Goal: Information Seeking & Learning: Learn about a topic

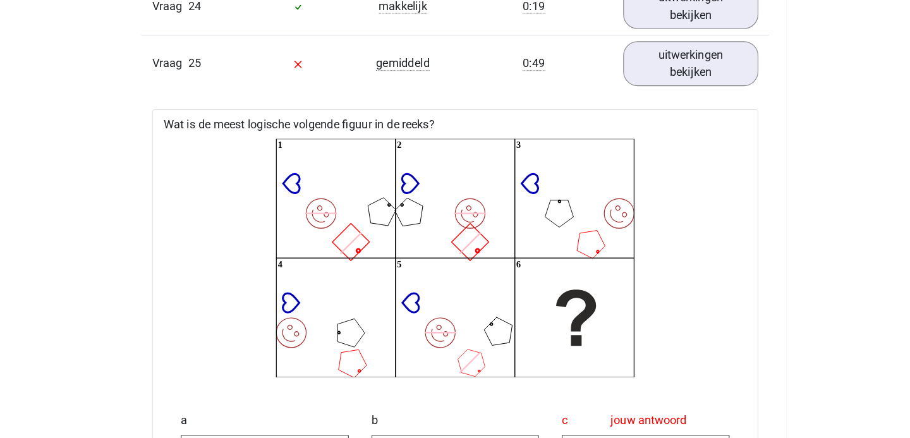
scroll to position [2240, 0]
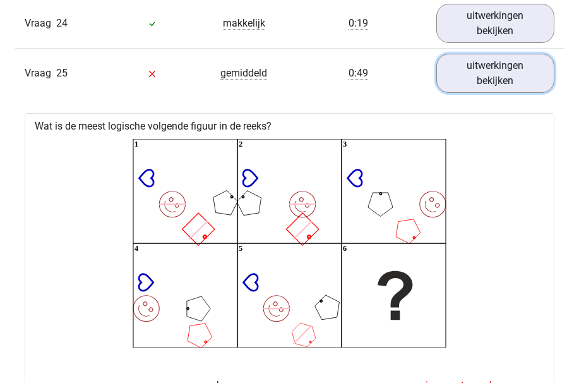
click at [468, 78] on link "uitwerkingen bekijken" at bounding box center [495, 73] width 118 height 39
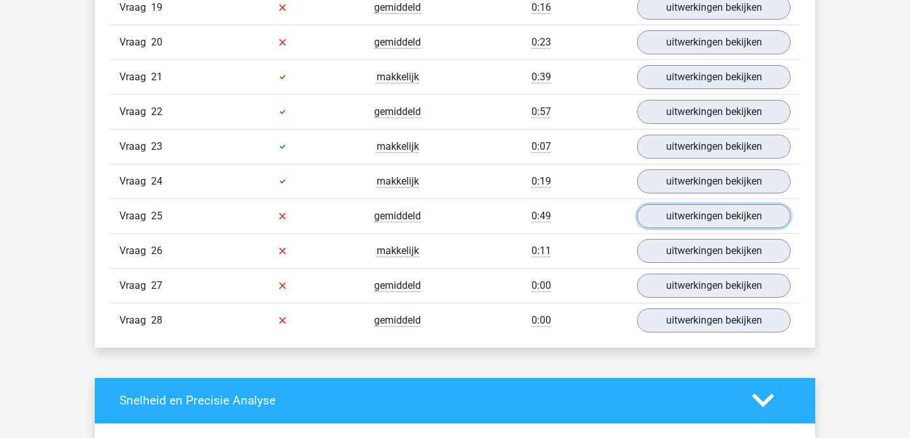
scroll to position [1724, 0]
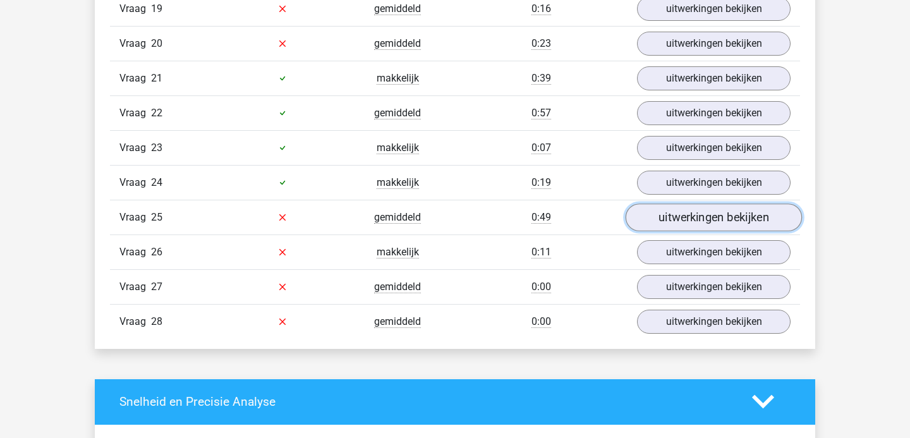
click at [646, 220] on link "uitwerkingen bekijken" at bounding box center [713, 217] width 176 height 28
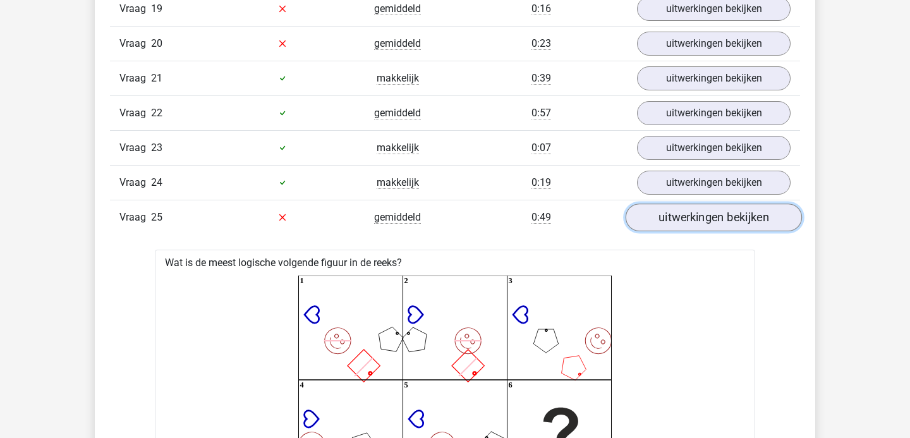
click at [646, 220] on link "uitwerkingen bekijken" at bounding box center [713, 217] width 176 height 28
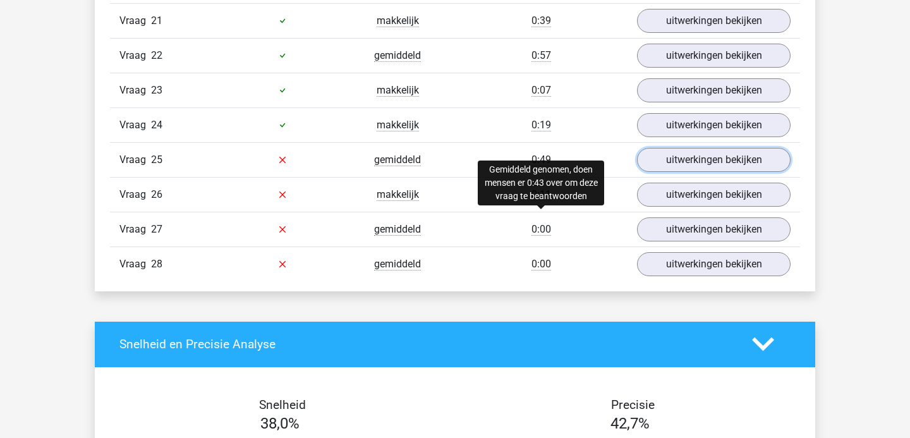
scroll to position [1810, 0]
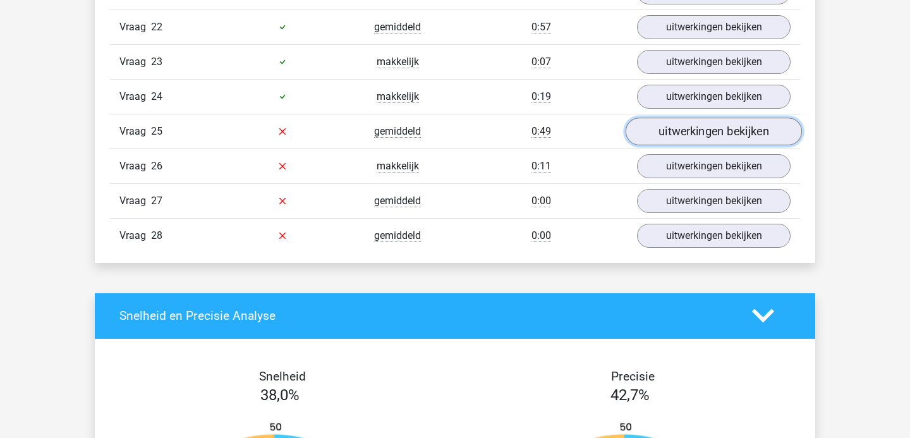
click at [677, 126] on link "uitwerkingen bekijken" at bounding box center [713, 131] width 176 height 28
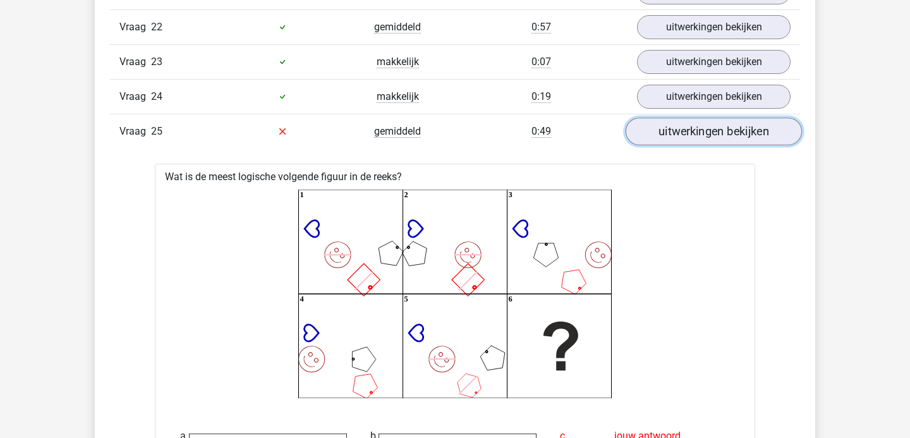
click at [677, 126] on link "uitwerkingen bekijken" at bounding box center [713, 131] width 176 height 28
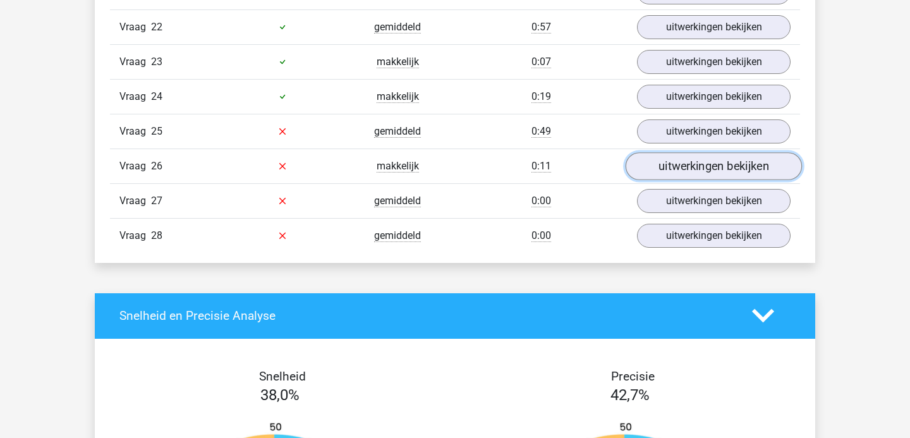
click at [681, 160] on link "uitwerkingen bekijken" at bounding box center [713, 166] width 176 height 28
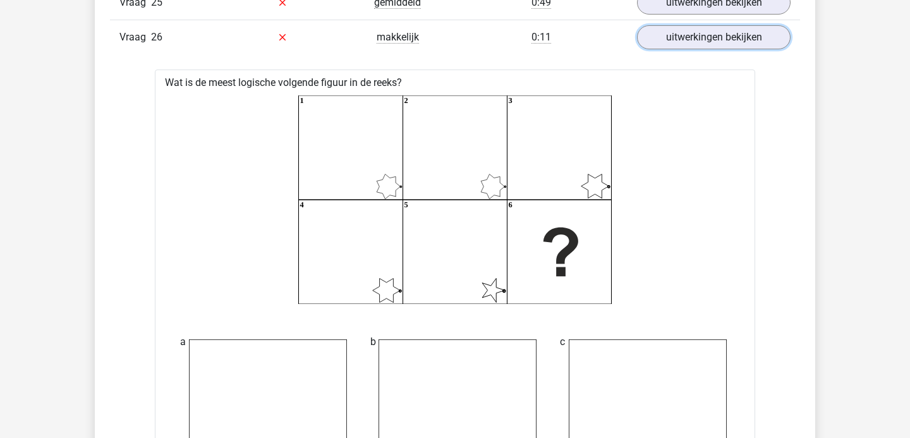
scroll to position [1885, 0]
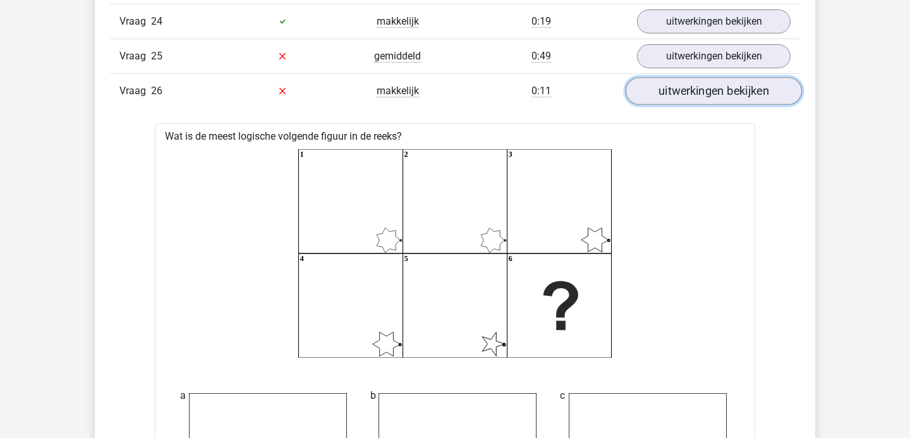
click at [686, 83] on link "uitwerkingen bekijken" at bounding box center [713, 91] width 176 height 28
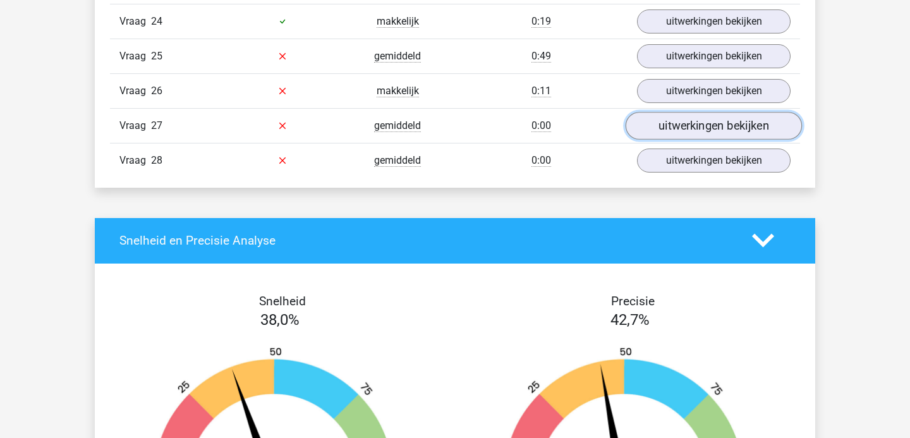
click at [653, 128] on link "uitwerkingen bekijken" at bounding box center [713, 126] width 176 height 28
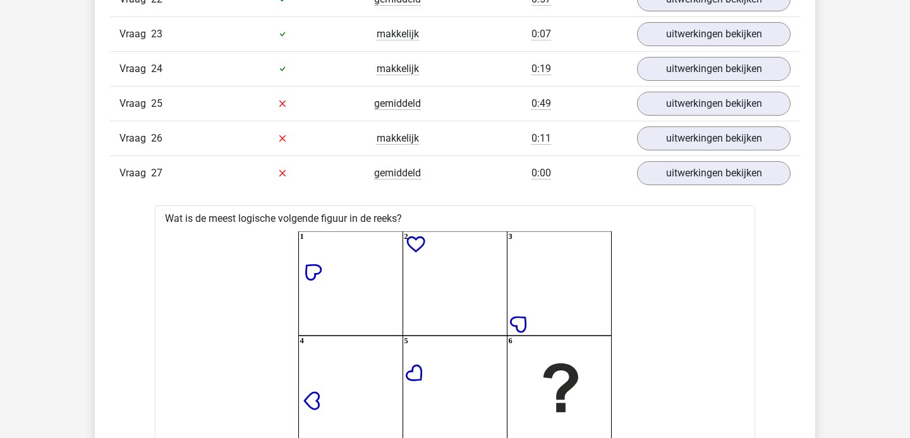
scroll to position [1838, 0]
click at [680, 164] on link "uitwerkingen bekijken" at bounding box center [713, 173] width 176 height 28
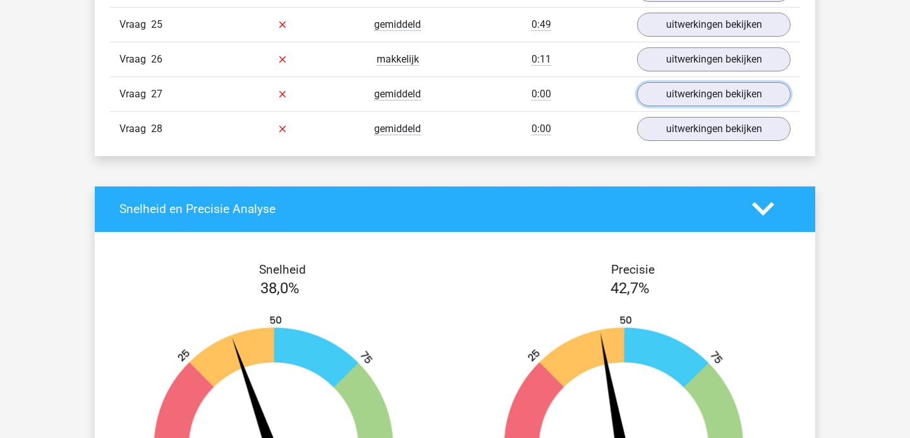
scroll to position [1911, 0]
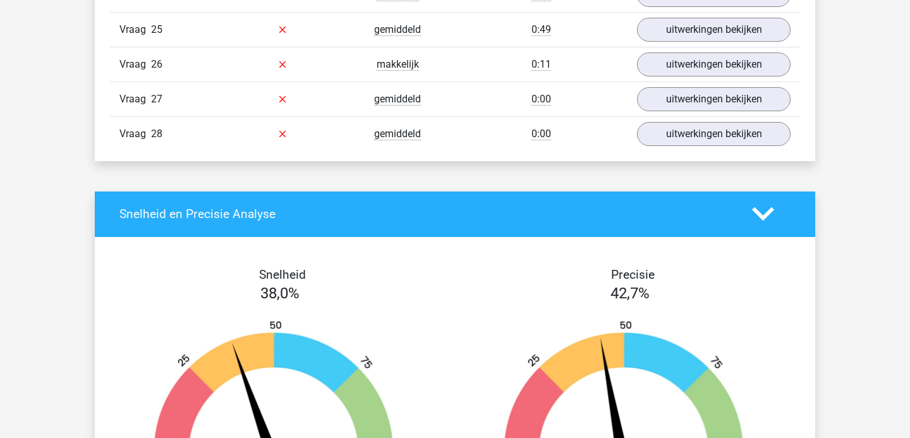
click at [671, 150] on div "Vraag 28 gemiddeld 0:00 uitwerkingen bekijken" at bounding box center [455, 133] width 690 height 35
click at [668, 142] on link "uitwerkingen bekijken" at bounding box center [713, 134] width 176 height 28
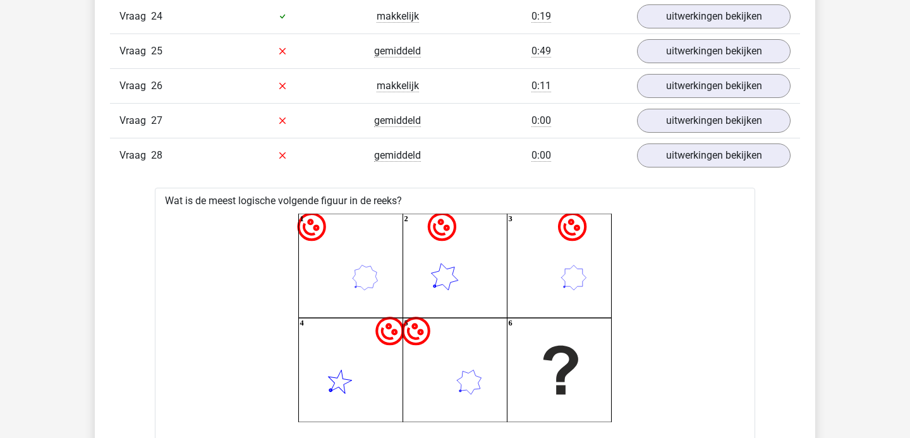
scroll to position [1838, 0]
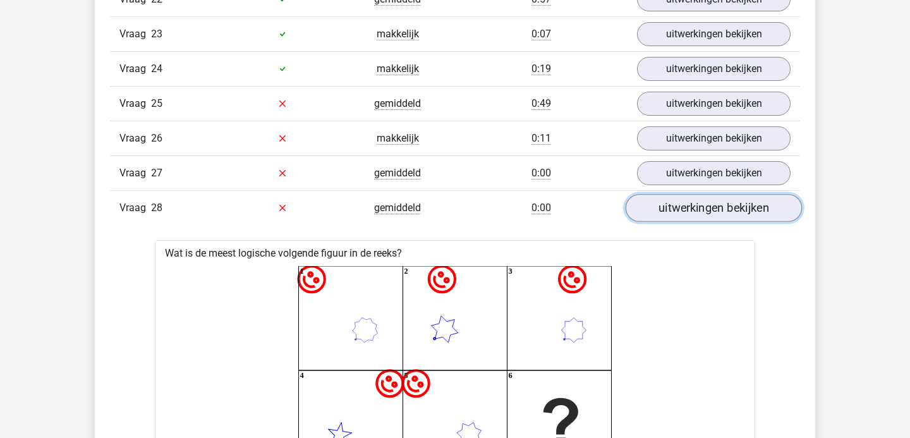
click at [661, 207] on link "uitwerkingen bekijken" at bounding box center [713, 208] width 176 height 28
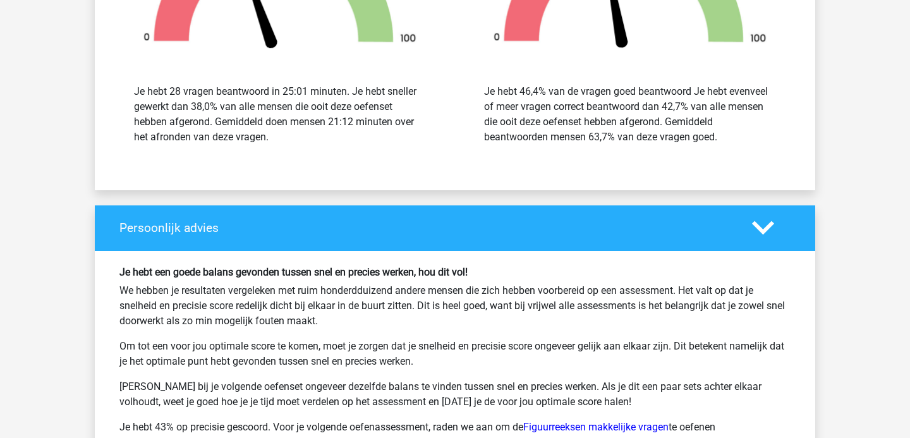
scroll to position [2385, 0]
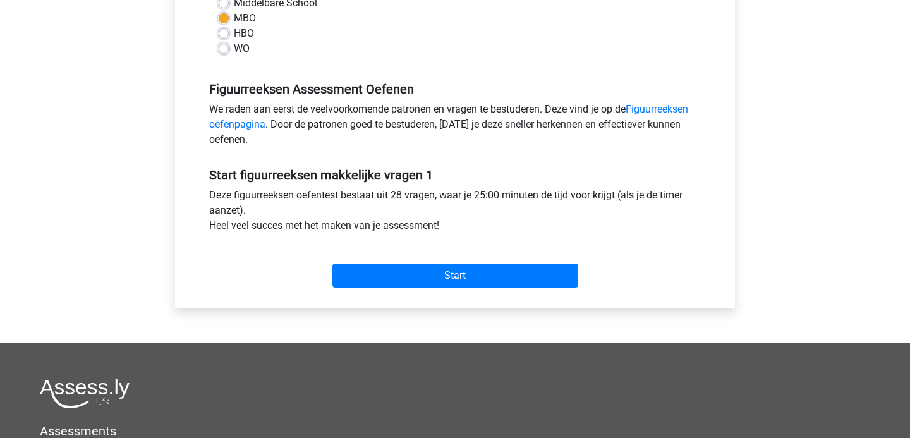
scroll to position [383, 0]
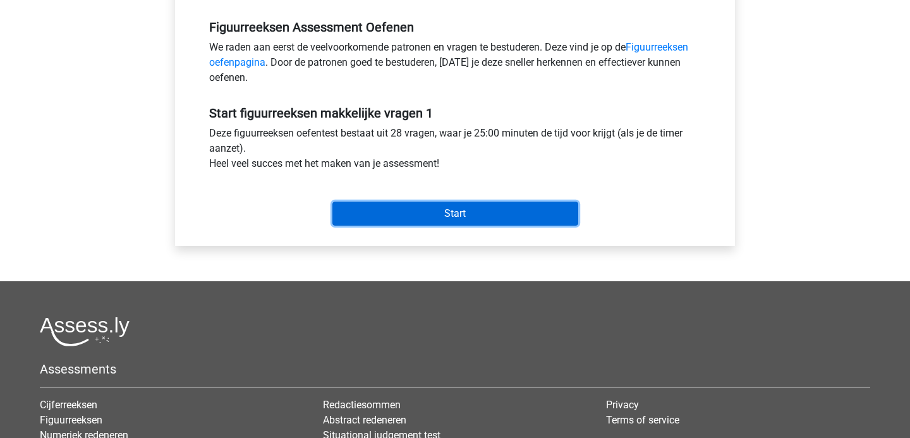
click at [458, 217] on input "Start" at bounding box center [455, 214] width 246 height 24
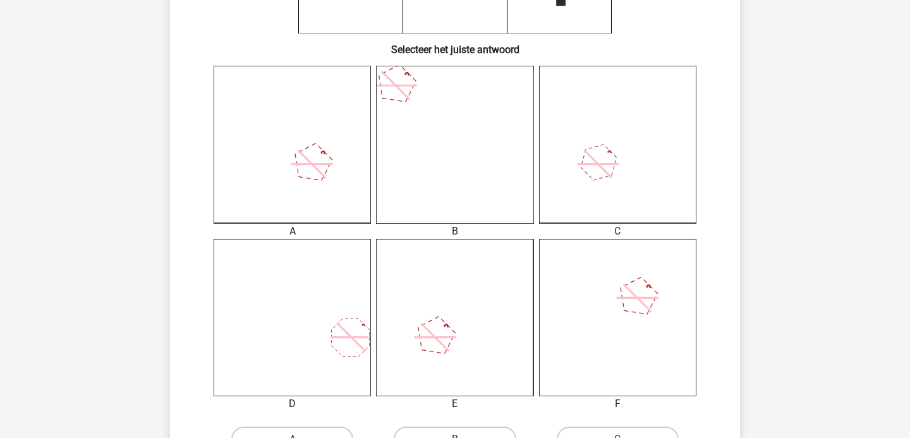
scroll to position [294, 0]
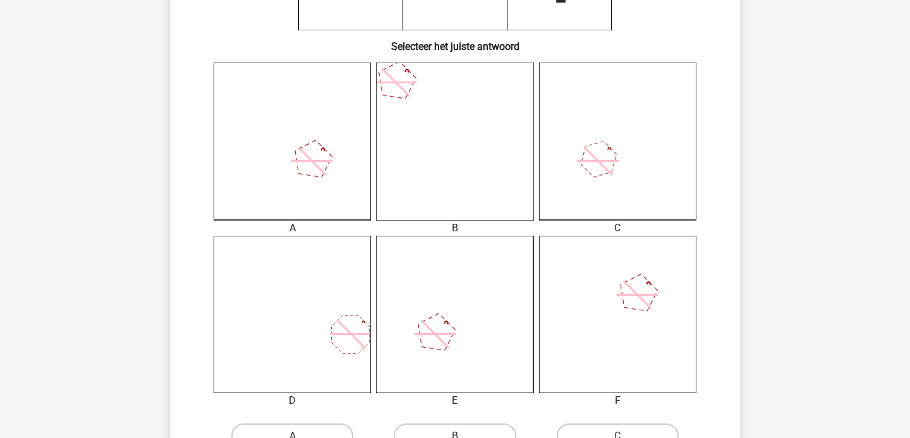
click at [626, 181] on icon at bounding box center [617, 141] width 157 height 157
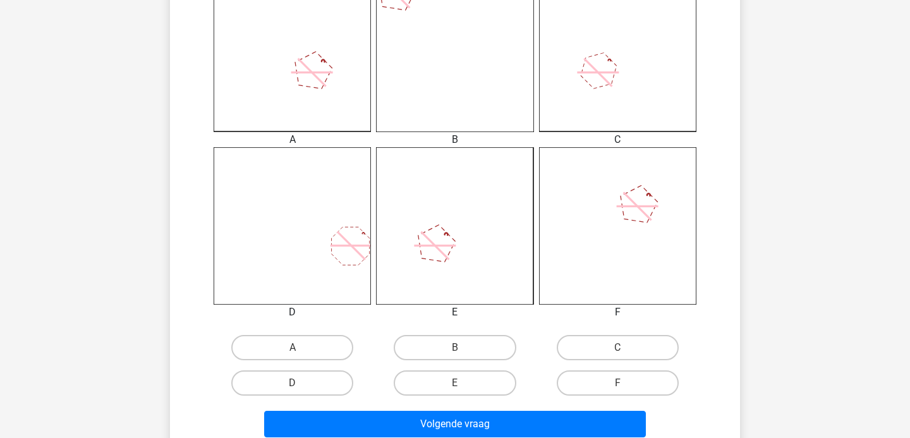
scroll to position [400, 0]
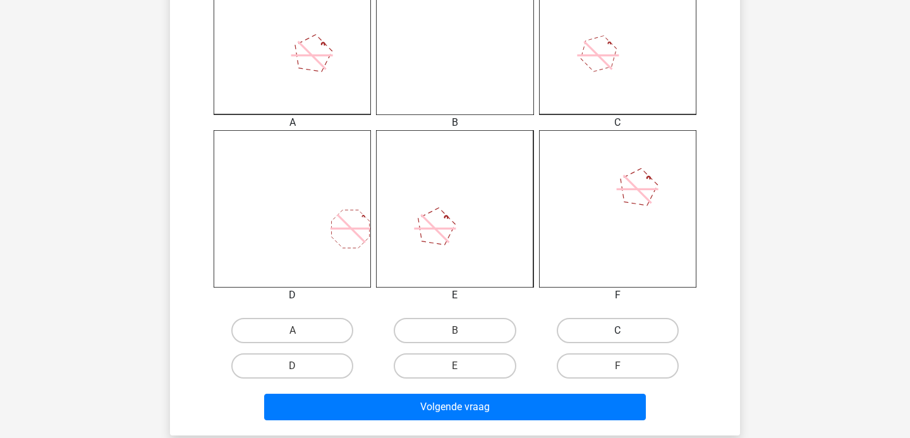
click at [584, 337] on label "C" at bounding box center [617, 330] width 122 height 25
click at [617, 337] on input "C" at bounding box center [621, 334] width 8 height 8
radio input "true"
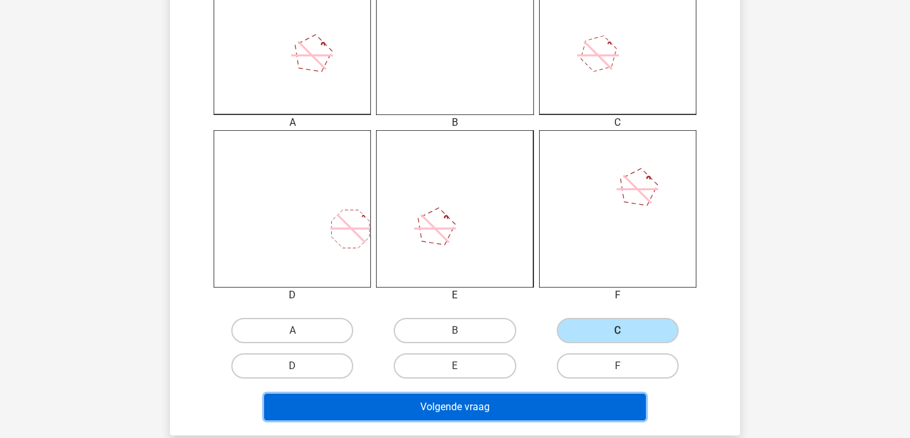
click at [467, 404] on button "Volgende vraag" at bounding box center [455, 407] width 382 height 27
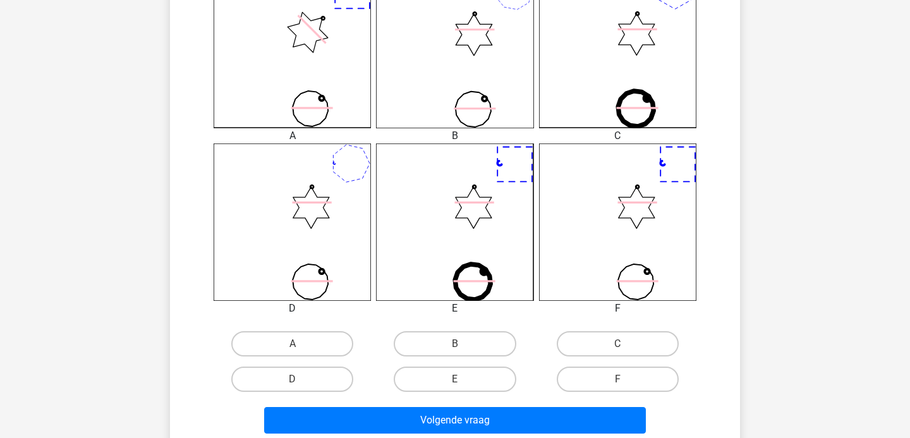
scroll to position [464, 0]
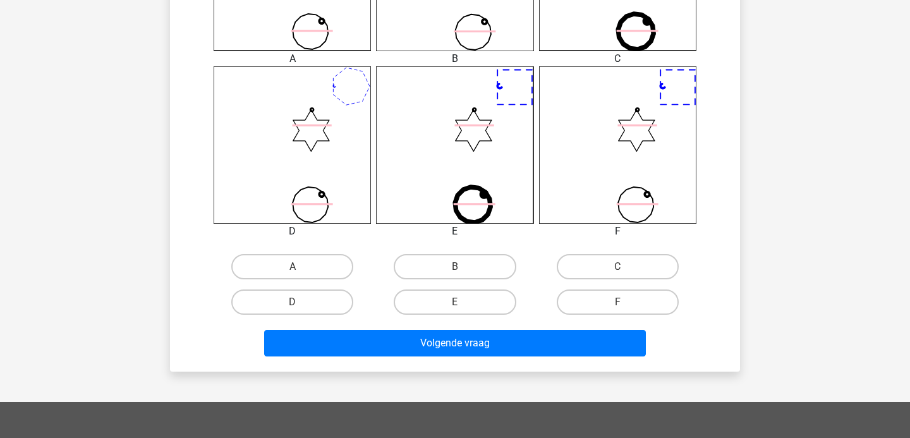
click at [624, 299] on label "F" at bounding box center [617, 301] width 122 height 25
click at [624, 302] on input "F" at bounding box center [621, 306] width 8 height 8
radio input "true"
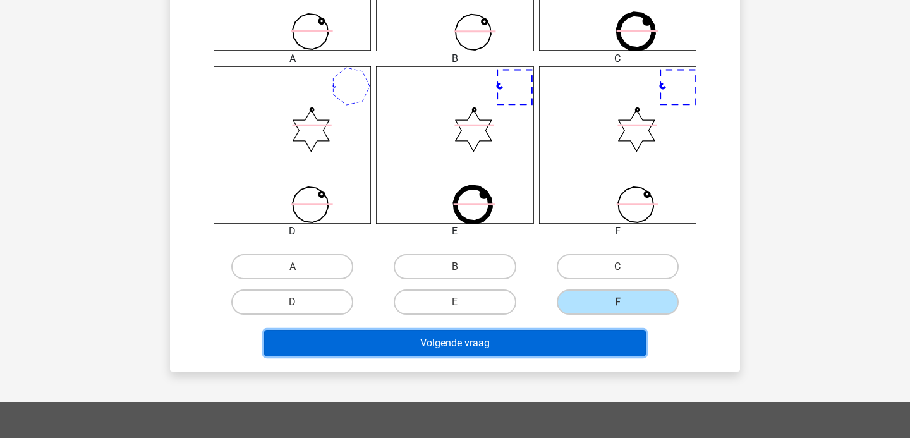
click at [546, 332] on button "Volgende vraag" at bounding box center [455, 343] width 382 height 27
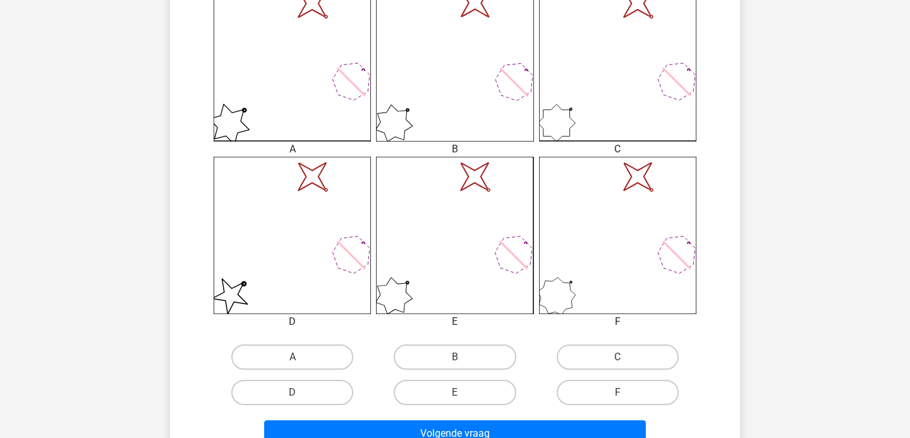
scroll to position [378, 0]
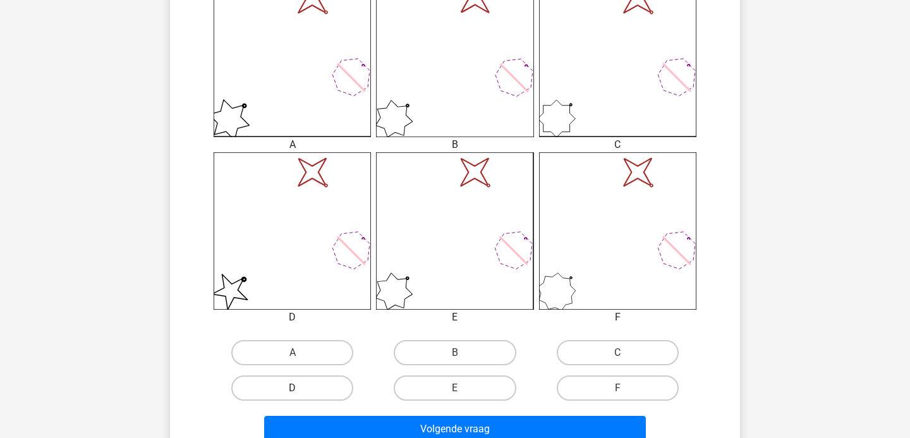
click at [328, 390] on label "D" at bounding box center [292, 387] width 122 height 25
click at [301, 390] on input "D" at bounding box center [296, 392] width 8 height 8
radio input "true"
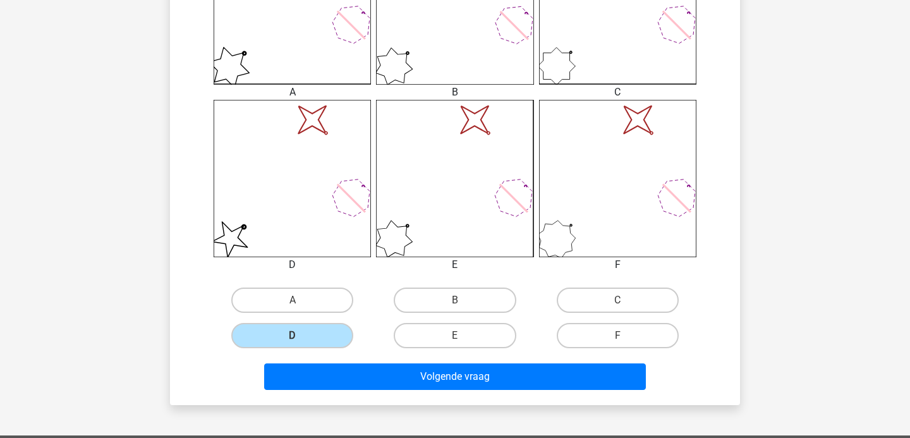
scroll to position [478, 0]
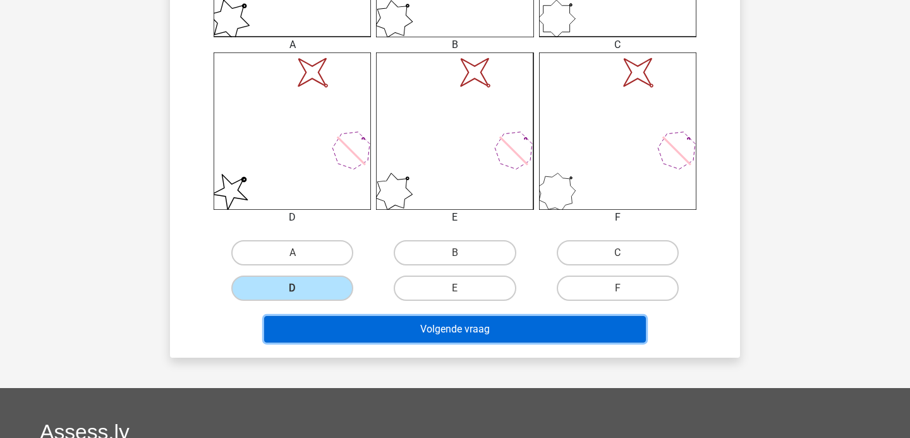
click at [394, 326] on button "Volgende vraag" at bounding box center [455, 329] width 382 height 27
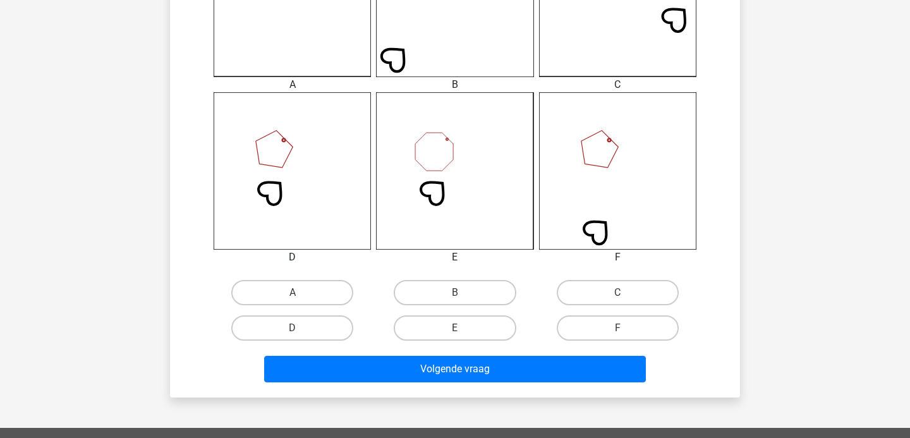
scroll to position [448, 0]
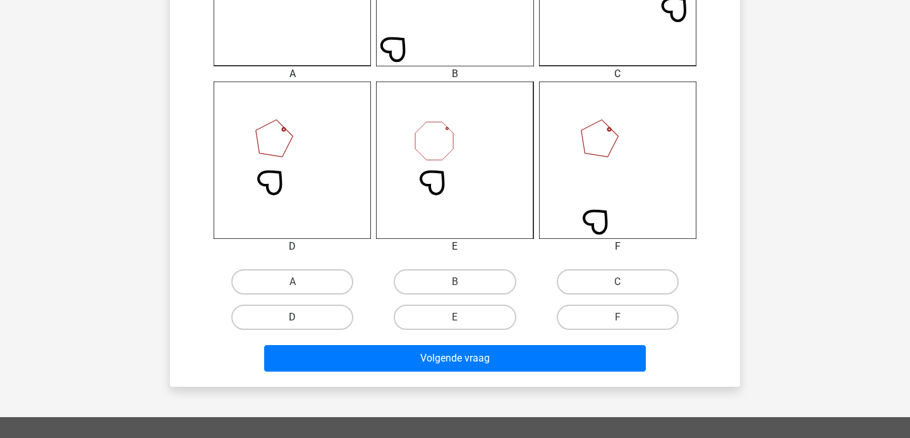
click at [334, 319] on label "D" at bounding box center [292, 316] width 122 height 25
click at [301, 319] on input "D" at bounding box center [296, 321] width 8 height 8
radio input "true"
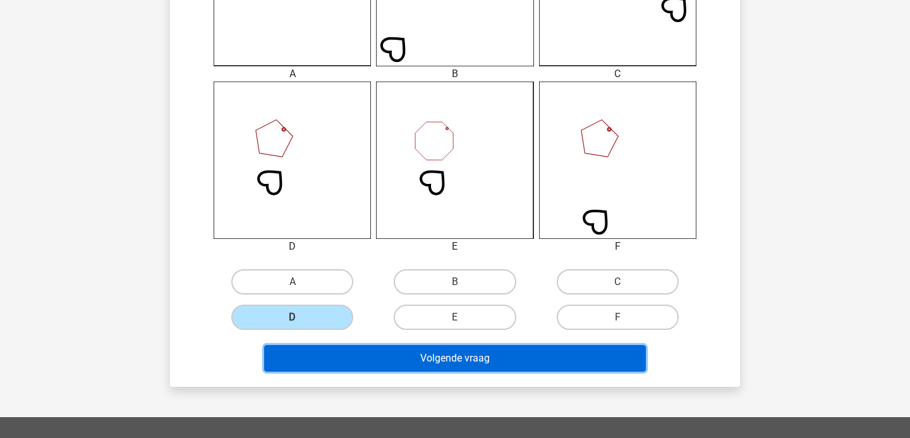
click at [443, 354] on button "Volgende vraag" at bounding box center [455, 358] width 382 height 27
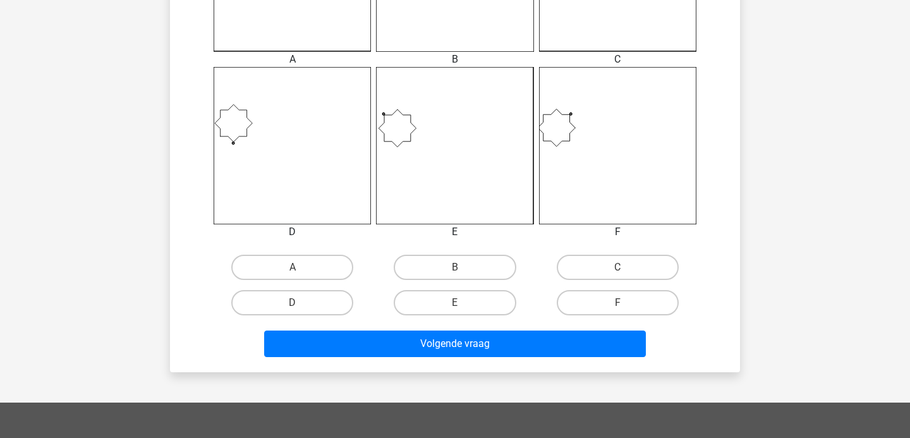
scroll to position [488, 0]
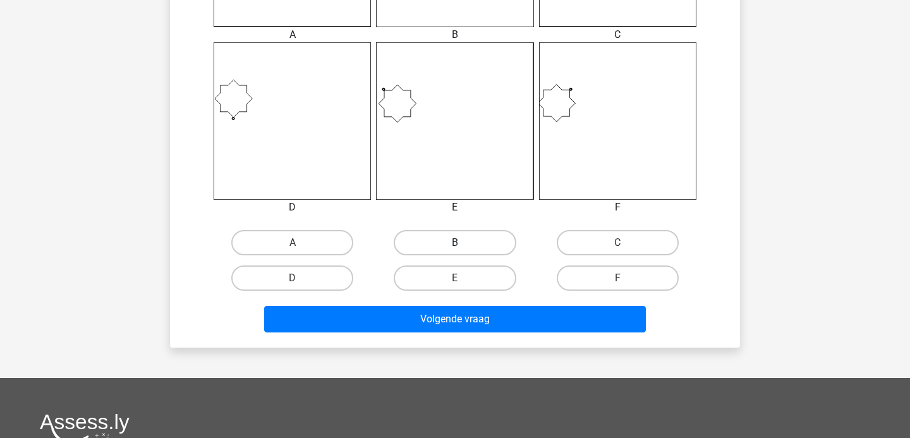
click at [452, 245] on label "B" at bounding box center [455, 242] width 122 height 25
click at [455, 245] on input "B" at bounding box center [459, 247] width 8 height 8
radio input "true"
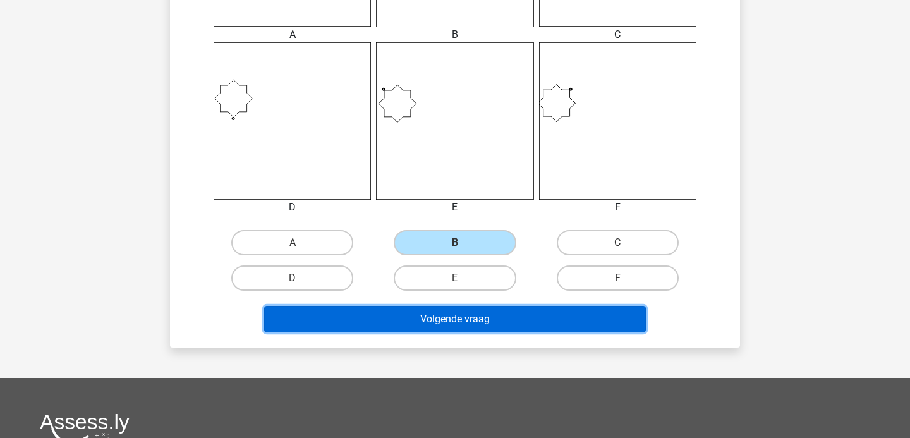
click at [471, 324] on button "Volgende vraag" at bounding box center [455, 319] width 382 height 27
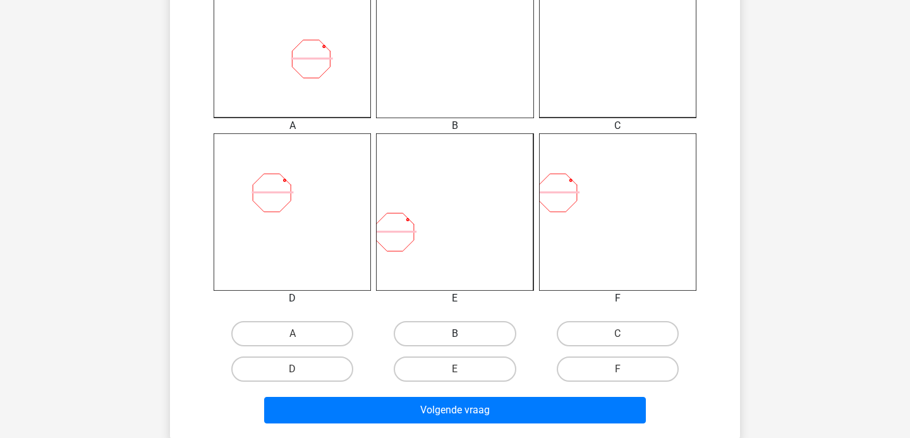
scroll to position [402, 0]
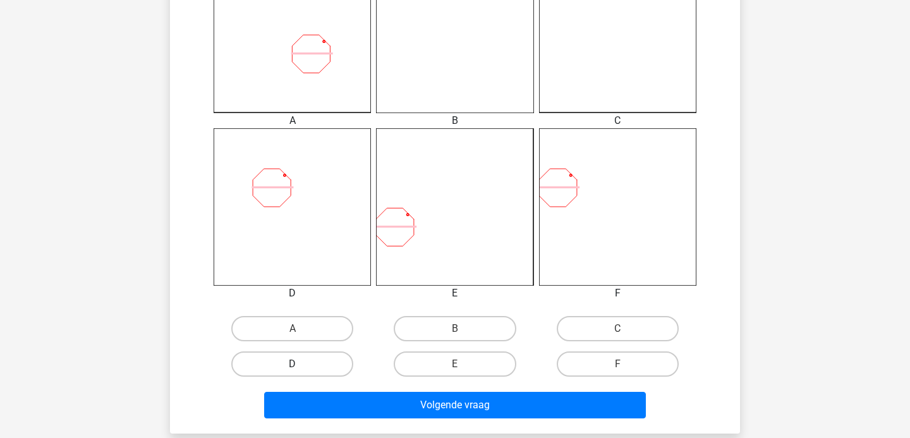
click at [318, 368] on label "D" at bounding box center [292, 363] width 122 height 25
click at [301, 368] on input "D" at bounding box center [296, 368] width 8 height 8
radio input "true"
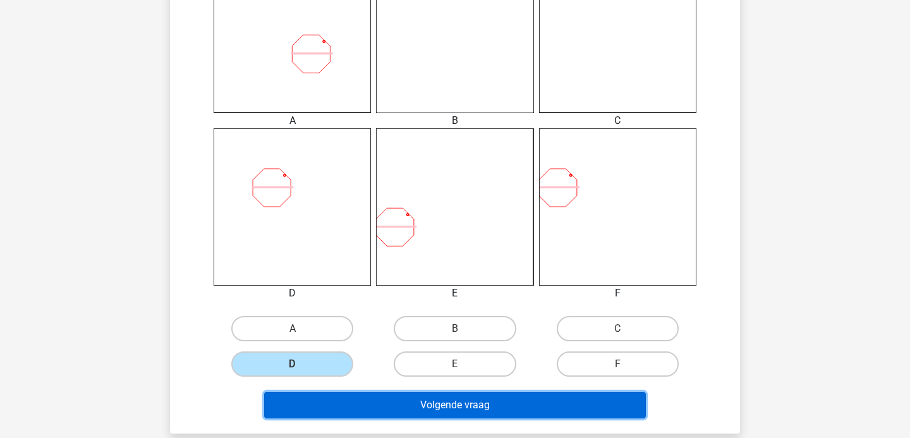
click at [443, 410] on button "Volgende vraag" at bounding box center [455, 405] width 382 height 27
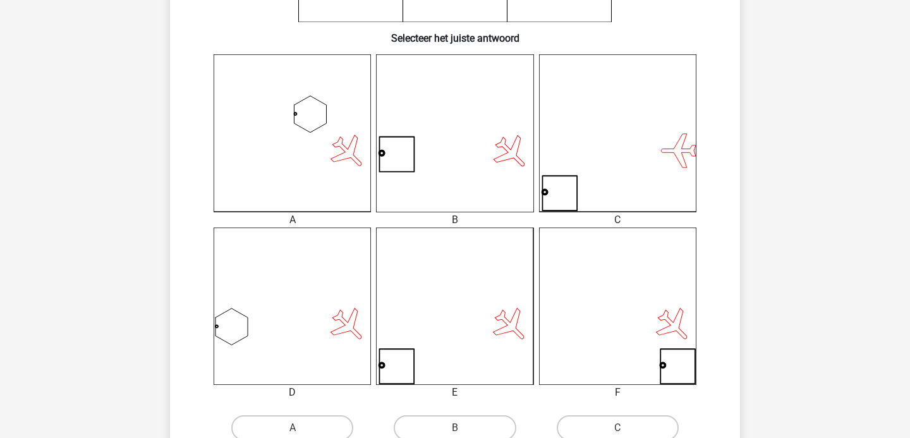
scroll to position [371, 0]
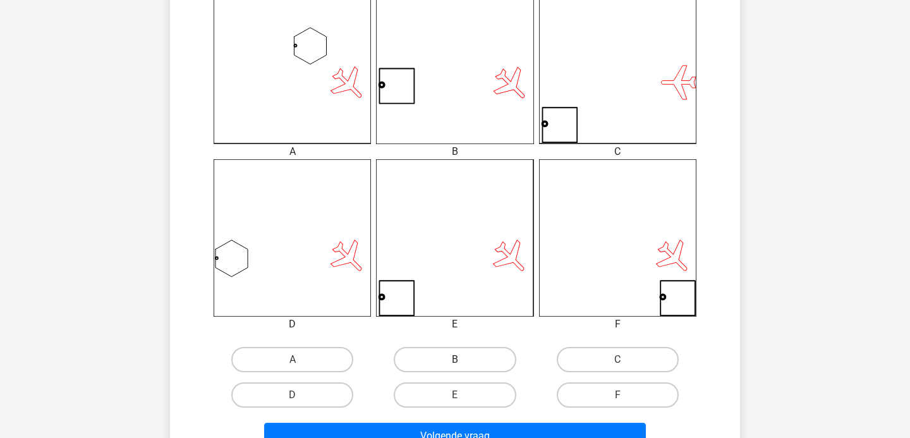
click at [478, 352] on label "B" at bounding box center [455, 359] width 122 height 25
click at [463, 359] on input "B" at bounding box center [459, 363] width 8 height 8
radio input "true"
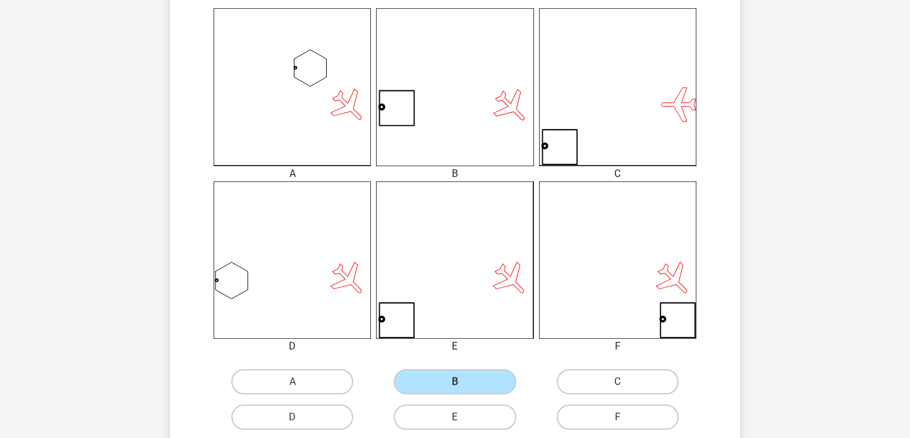
scroll to position [375, 0]
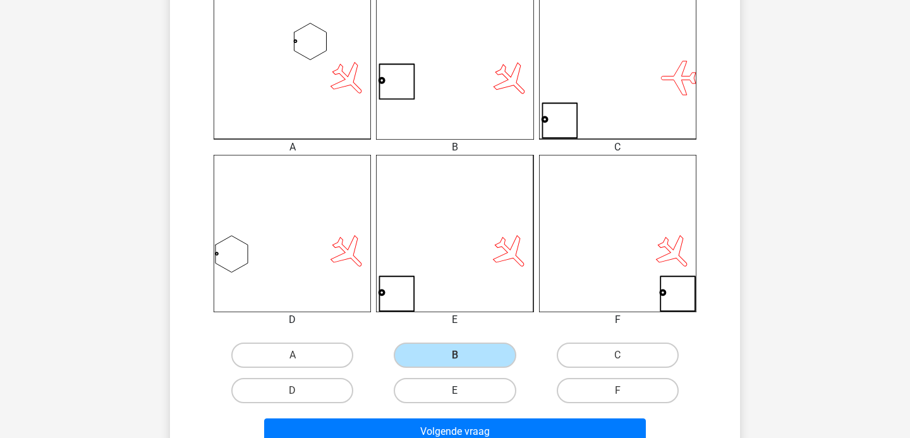
click at [476, 387] on label "E" at bounding box center [455, 390] width 122 height 25
click at [463, 390] on input "E" at bounding box center [459, 394] width 8 height 8
radio input "true"
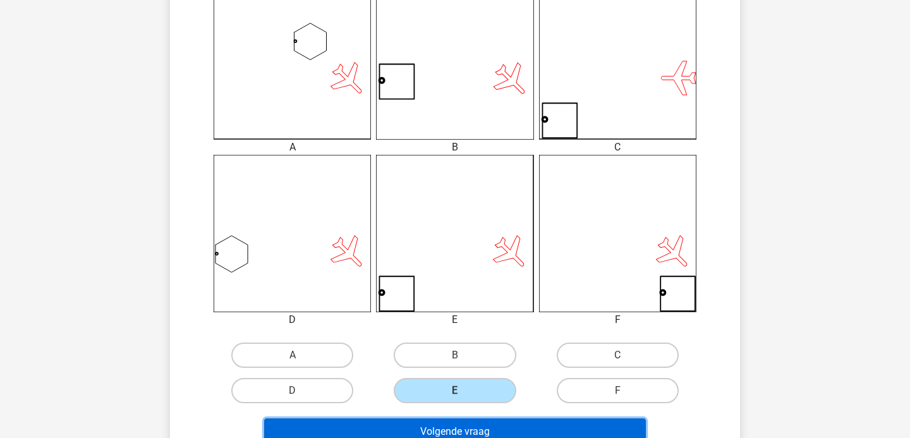
click at [486, 425] on button "Volgende vraag" at bounding box center [455, 431] width 382 height 27
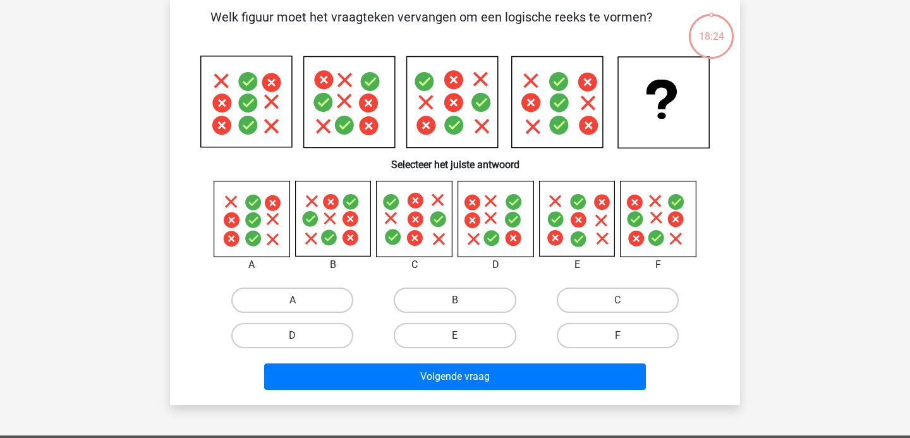
scroll to position [58, 0]
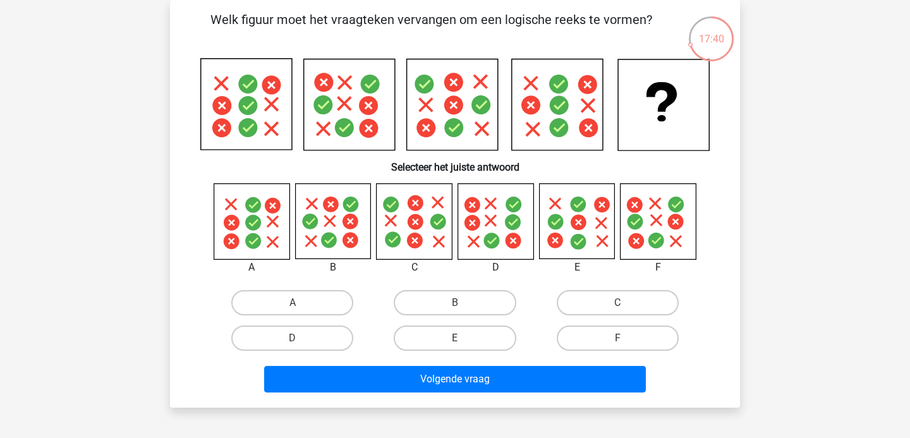
click at [634, 324] on div "F" at bounding box center [617, 337] width 162 height 35
click at [621, 338] on input "F" at bounding box center [621, 342] width 8 height 8
radio input "true"
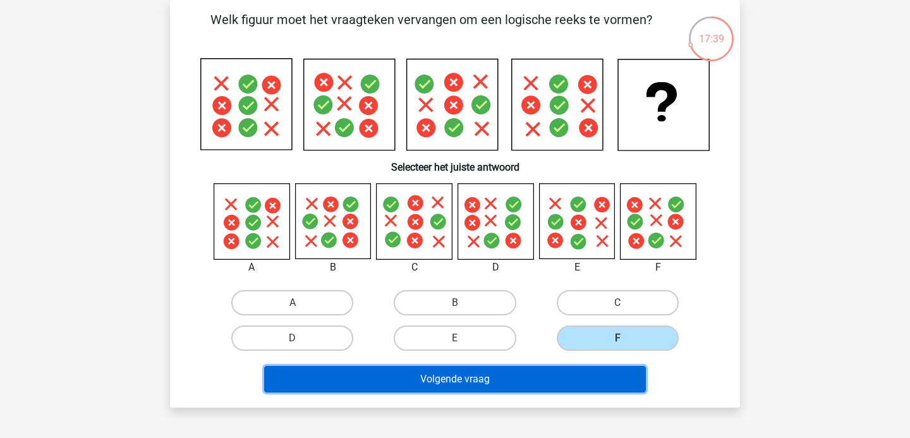
click at [490, 370] on button "Volgende vraag" at bounding box center [455, 379] width 382 height 27
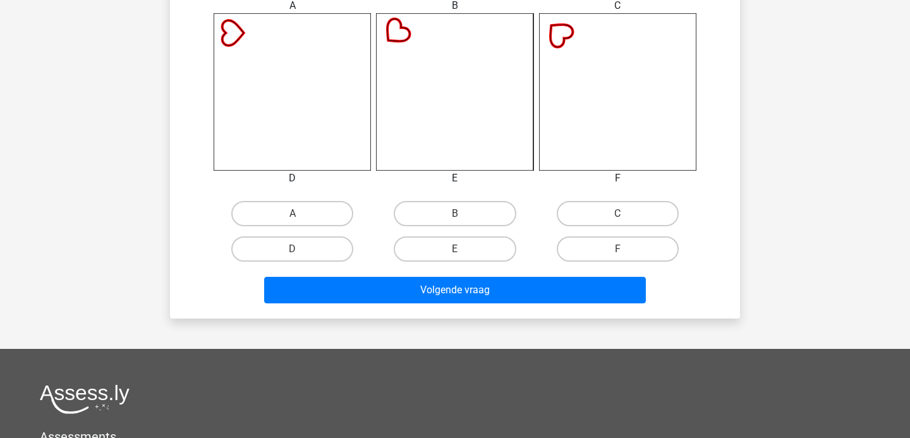
scroll to position [526, 0]
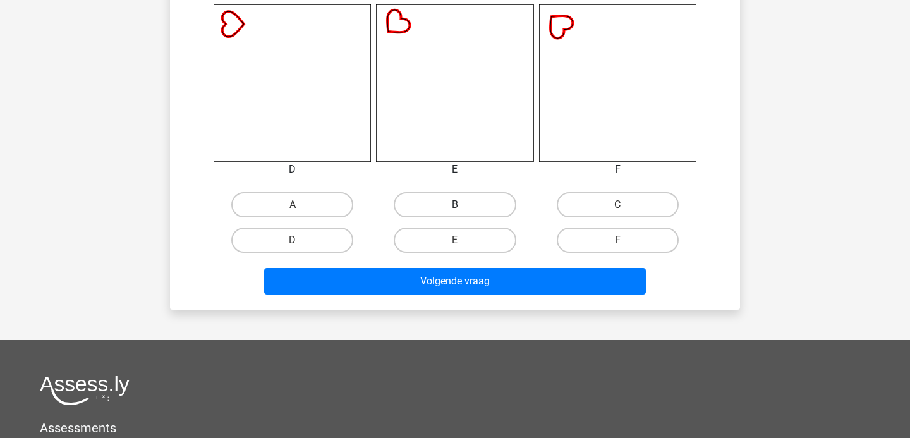
click at [459, 203] on label "B" at bounding box center [455, 204] width 122 height 25
click at [459, 205] on input "B" at bounding box center [459, 209] width 8 height 8
radio input "true"
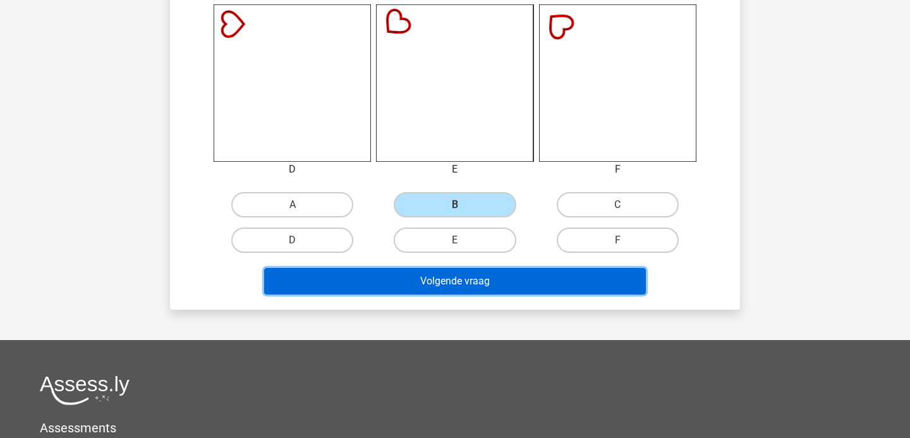
click at [455, 270] on button "Volgende vraag" at bounding box center [455, 281] width 382 height 27
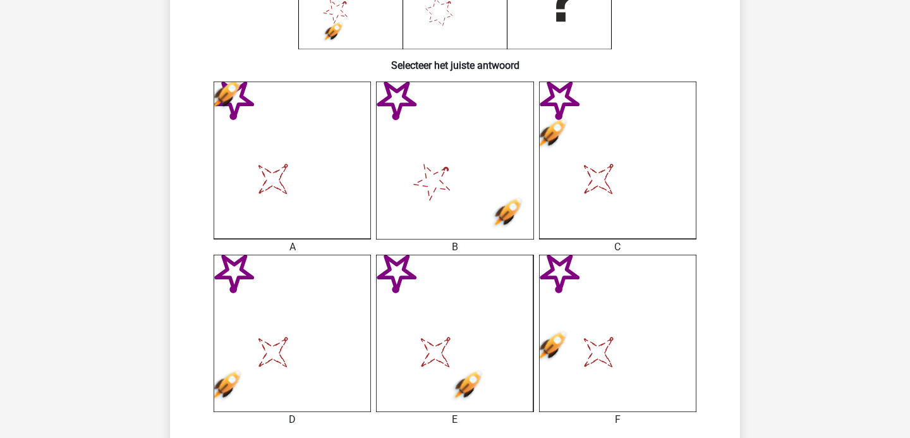
scroll to position [323, 0]
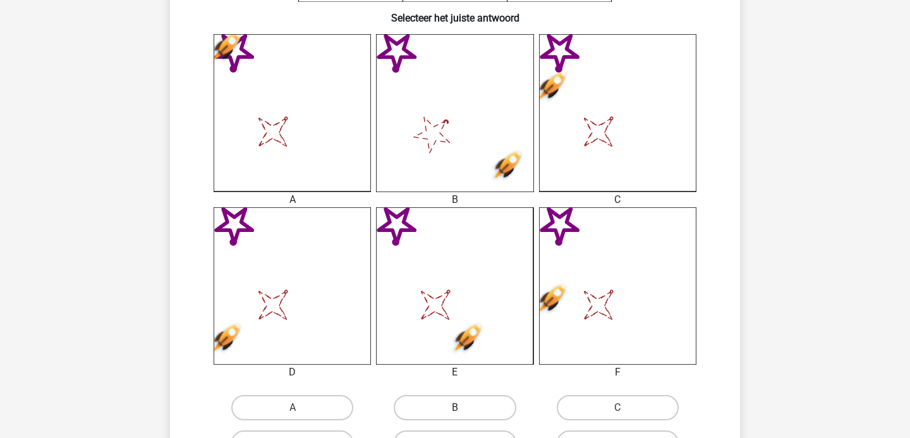
click at [469, 397] on label "B" at bounding box center [455, 407] width 122 height 25
click at [463, 407] on input "B" at bounding box center [459, 411] width 8 height 8
radio input "true"
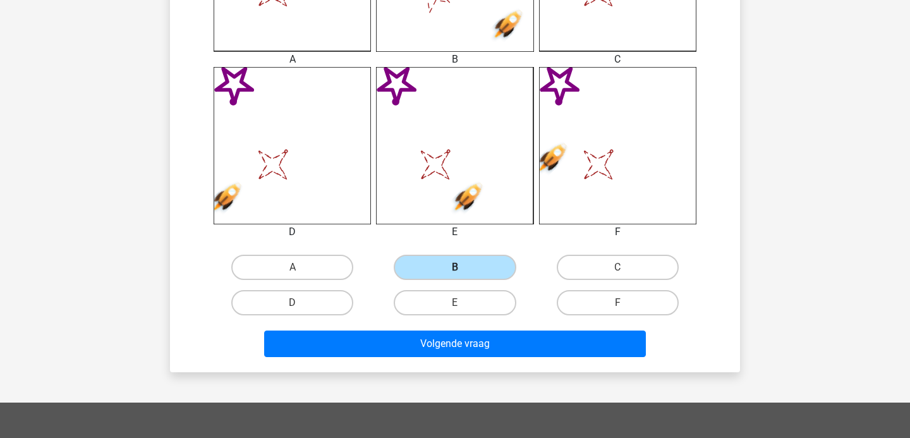
scroll to position [519, 0]
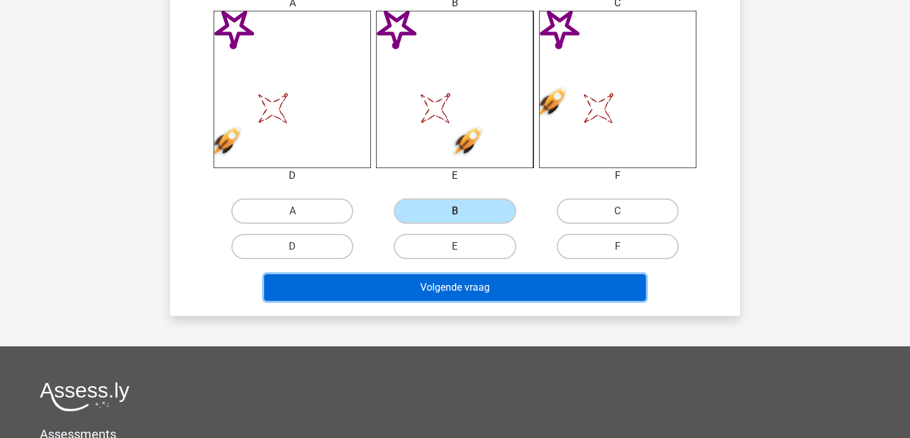
click at [455, 282] on button "Volgende vraag" at bounding box center [455, 287] width 382 height 27
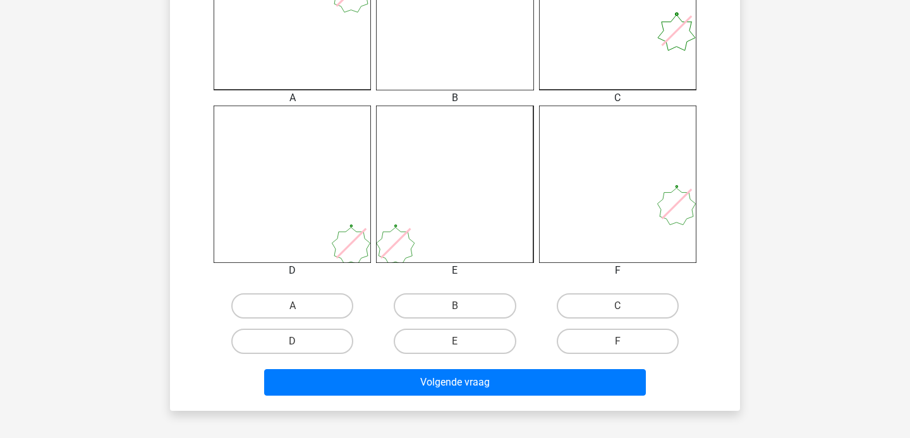
scroll to position [439, 0]
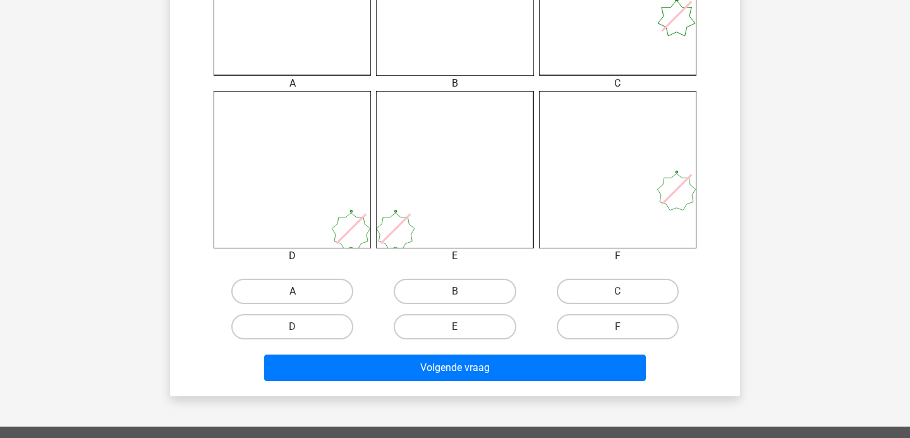
click at [315, 291] on label "A" at bounding box center [292, 291] width 122 height 25
click at [301, 291] on input "A" at bounding box center [296, 295] width 8 height 8
radio input "true"
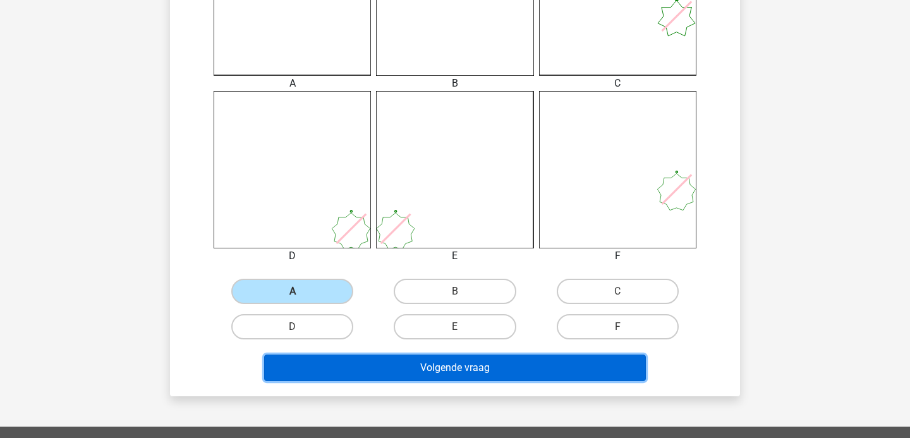
click at [433, 363] on button "Volgende vraag" at bounding box center [455, 367] width 382 height 27
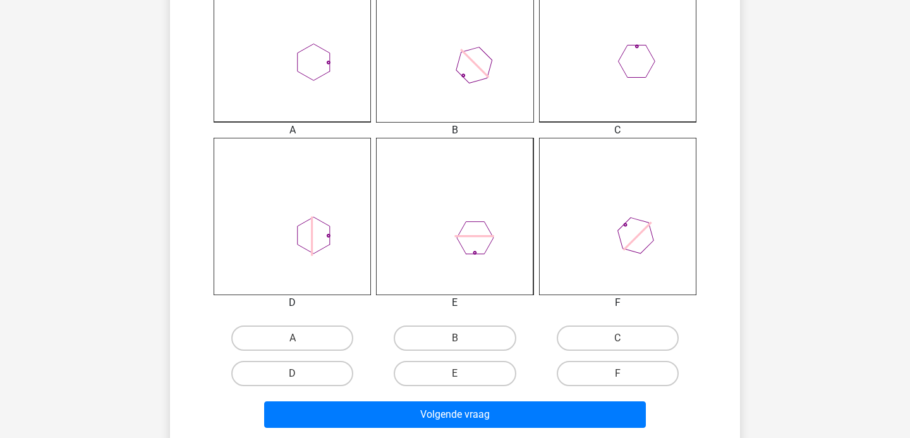
scroll to position [426, 0]
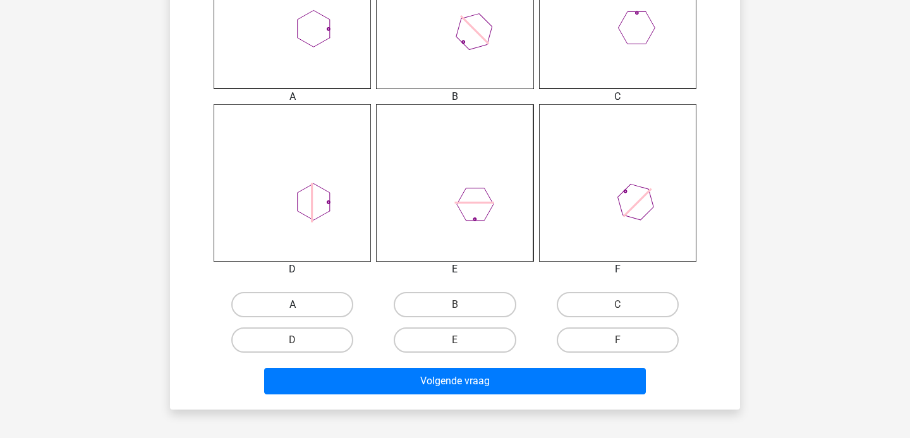
click at [325, 310] on label "A" at bounding box center [292, 304] width 122 height 25
click at [301, 310] on input "A" at bounding box center [296, 308] width 8 height 8
radio input "true"
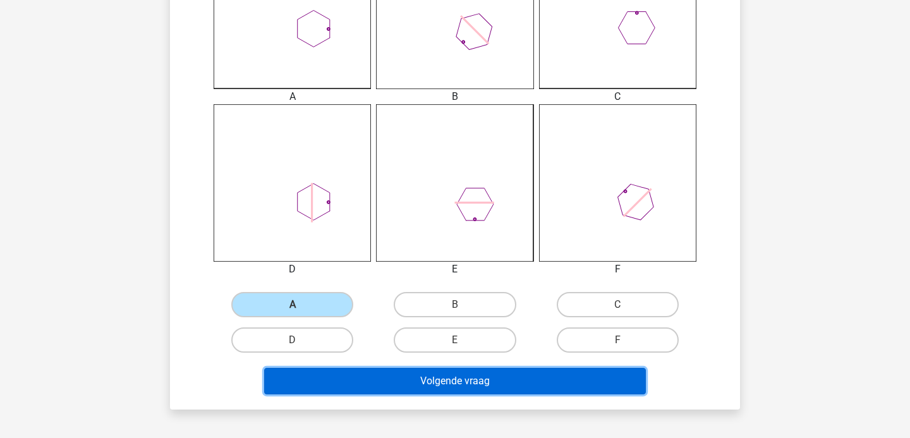
click at [414, 371] on button "Volgende vraag" at bounding box center [455, 381] width 382 height 27
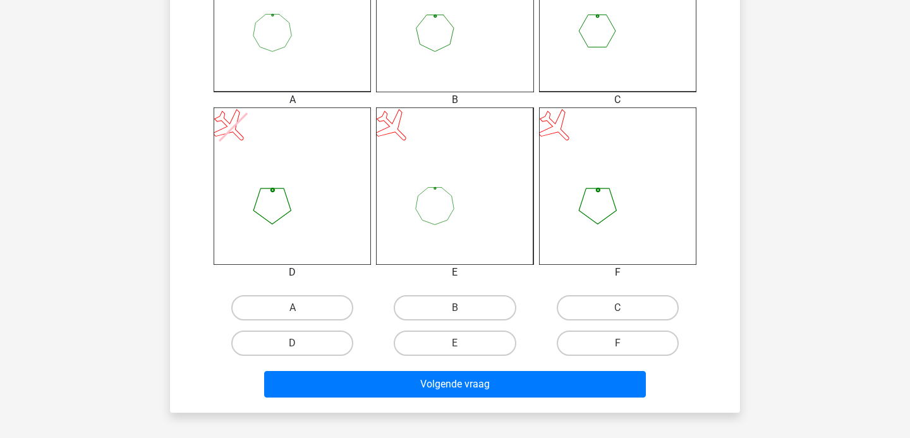
scroll to position [442, 0]
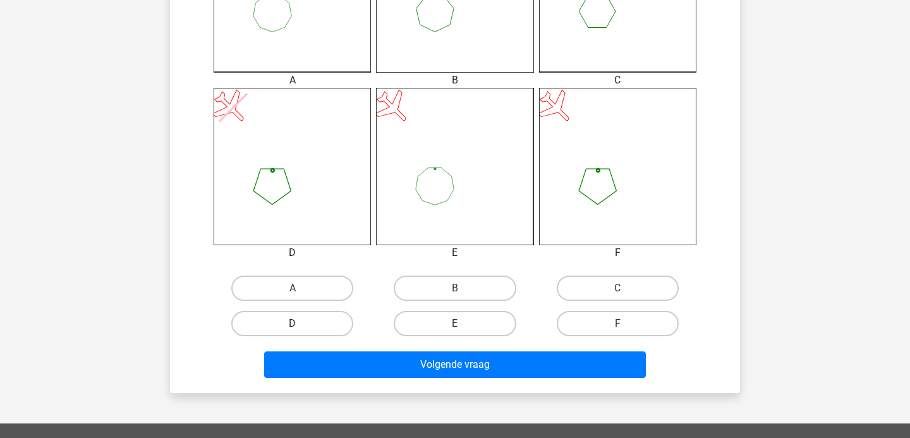
click at [312, 322] on label "D" at bounding box center [292, 323] width 122 height 25
click at [301, 323] on input "D" at bounding box center [296, 327] width 8 height 8
radio input "true"
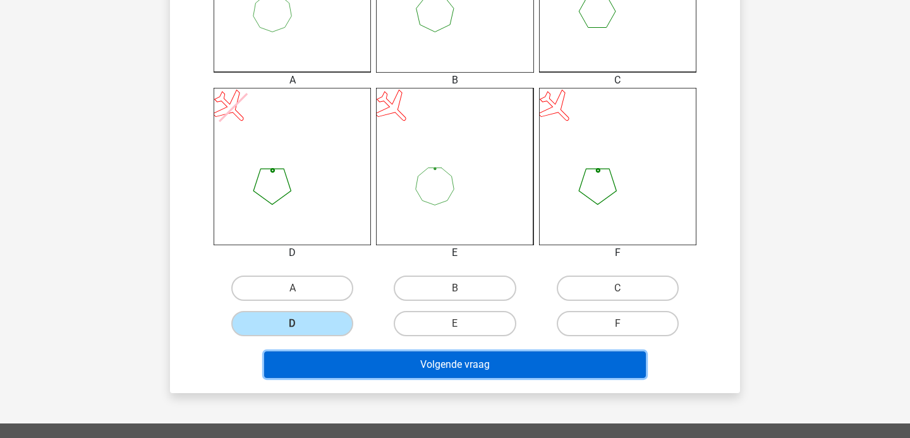
click at [387, 354] on button "Volgende vraag" at bounding box center [455, 364] width 382 height 27
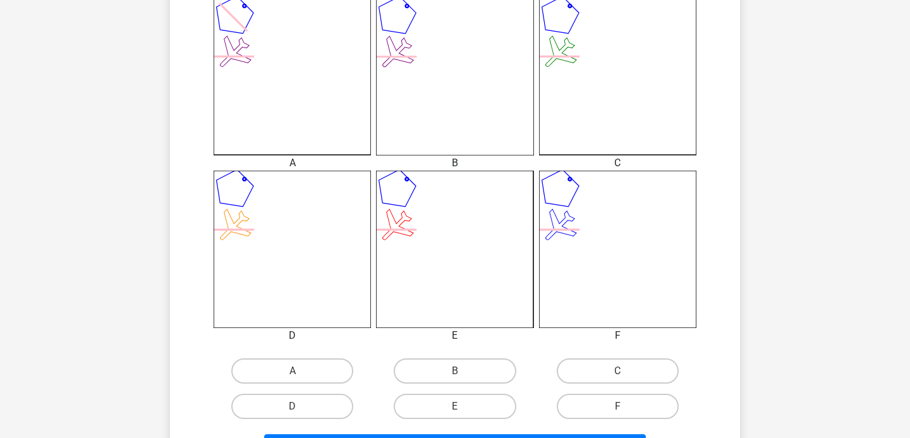
scroll to position [457, 0]
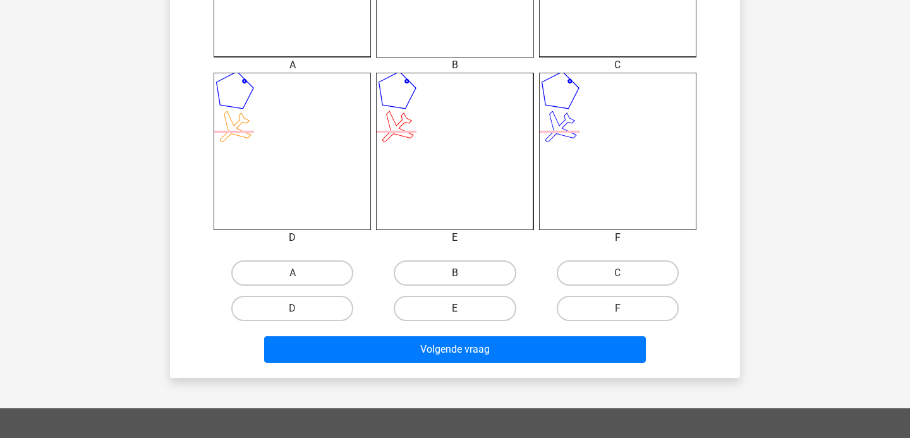
click at [451, 279] on label "B" at bounding box center [455, 272] width 122 height 25
click at [455, 279] on input "B" at bounding box center [459, 277] width 8 height 8
radio input "true"
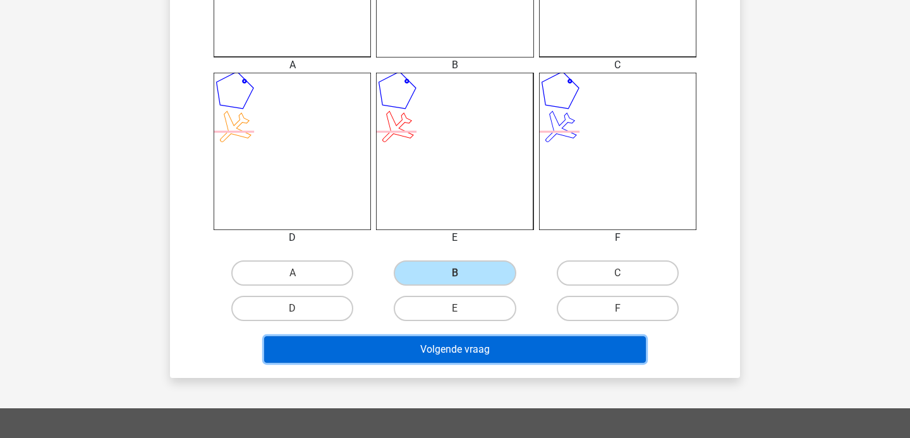
click at [438, 351] on button "Volgende vraag" at bounding box center [455, 349] width 382 height 27
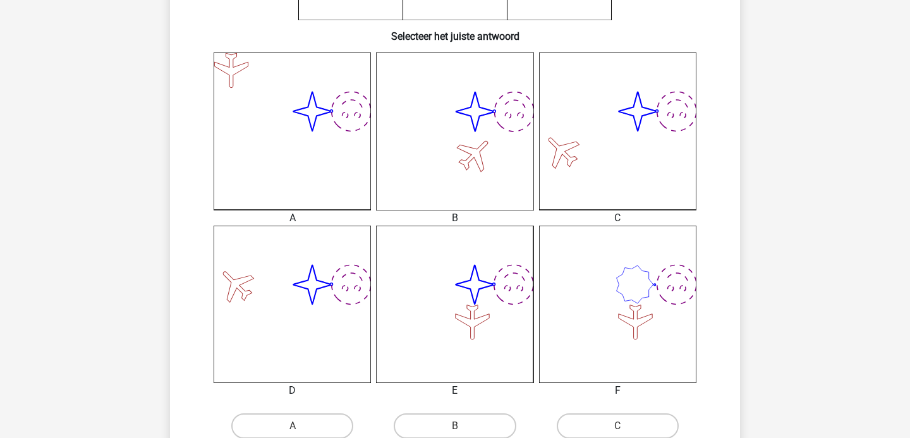
scroll to position [548, 0]
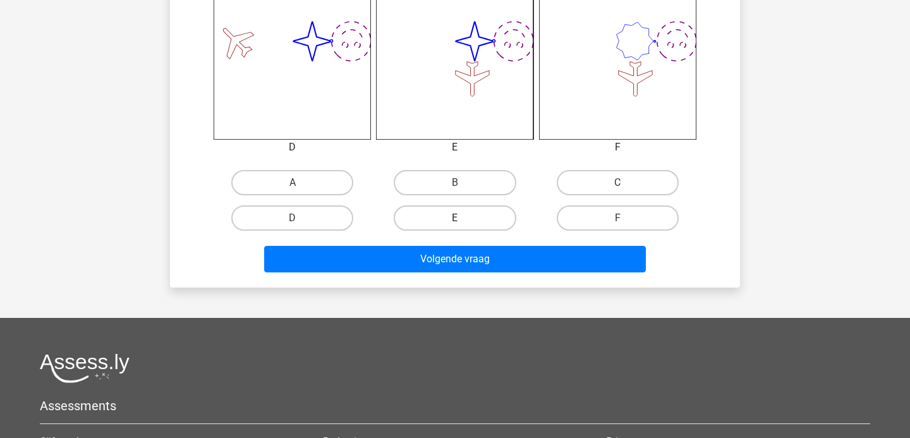
click at [419, 221] on label "E" at bounding box center [455, 217] width 122 height 25
click at [455, 221] on input "E" at bounding box center [459, 222] width 8 height 8
radio input "true"
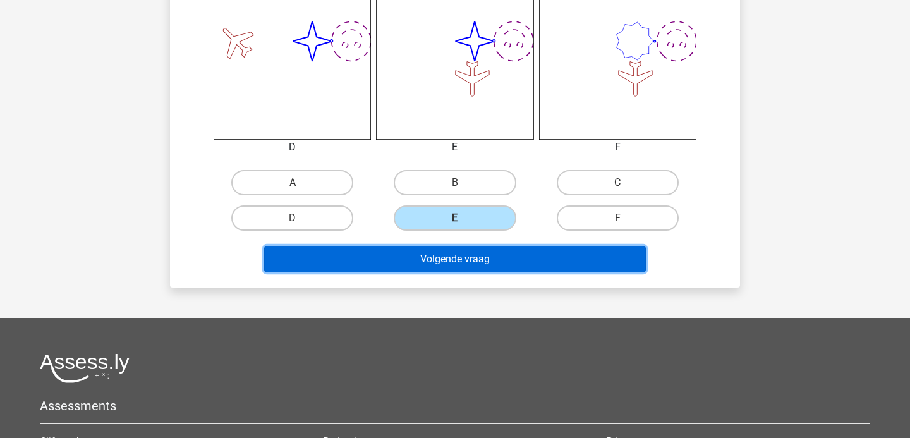
click at [481, 260] on button "Volgende vraag" at bounding box center [455, 259] width 382 height 27
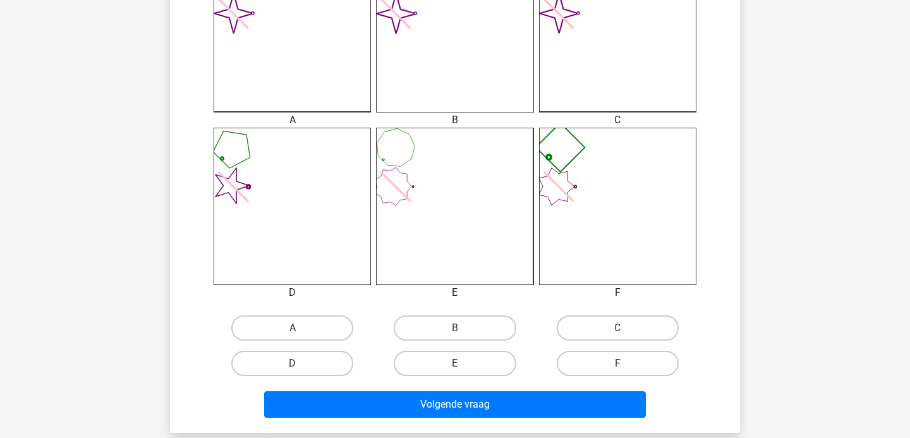
scroll to position [430, 0]
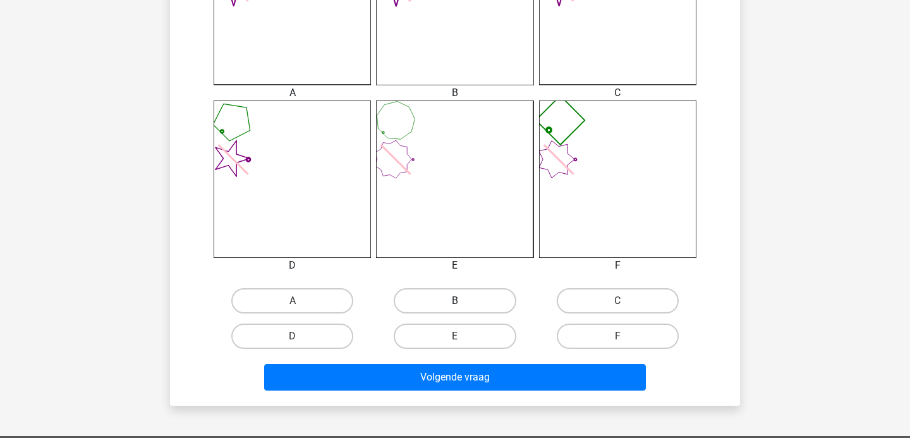
click at [451, 303] on label "B" at bounding box center [455, 300] width 122 height 25
click at [455, 303] on input "B" at bounding box center [459, 305] width 8 height 8
radio input "true"
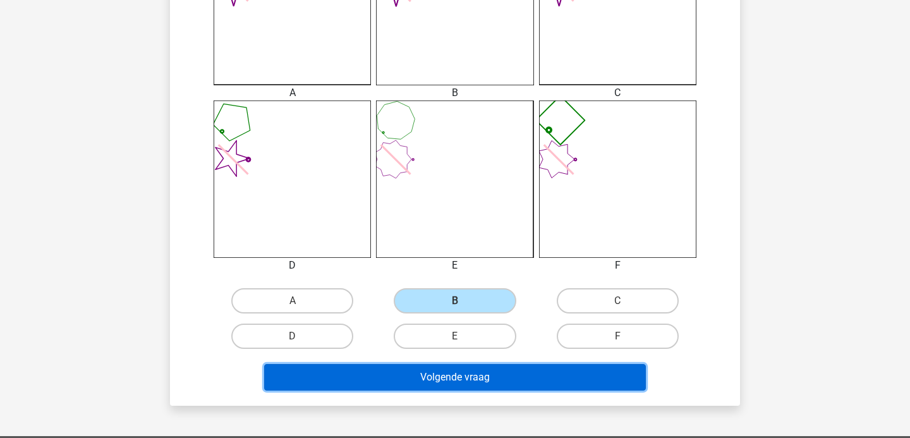
click at [460, 382] on button "Volgende vraag" at bounding box center [455, 377] width 382 height 27
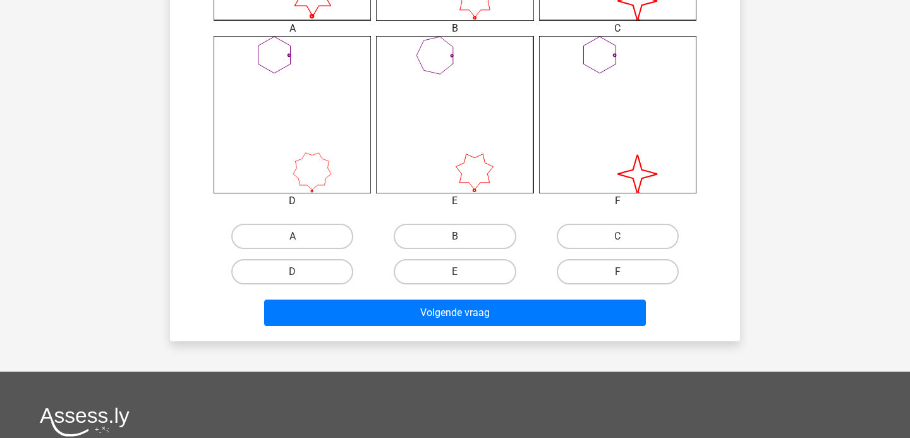
scroll to position [520, 0]
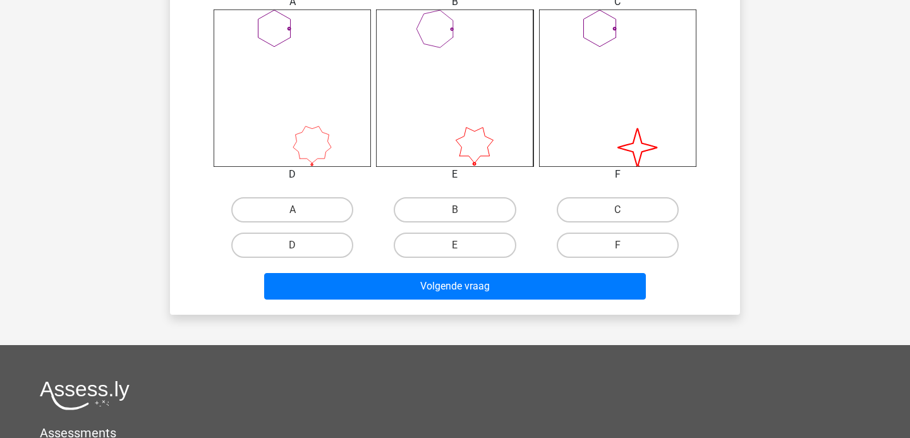
click at [620, 245] on input "F" at bounding box center [621, 249] width 8 height 8
radio input "true"
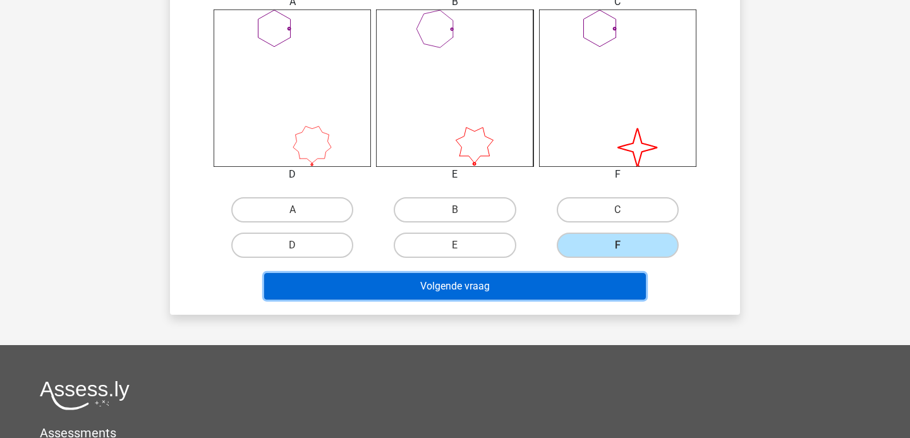
click at [563, 282] on button "Volgende vraag" at bounding box center [455, 286] width 382 height 27
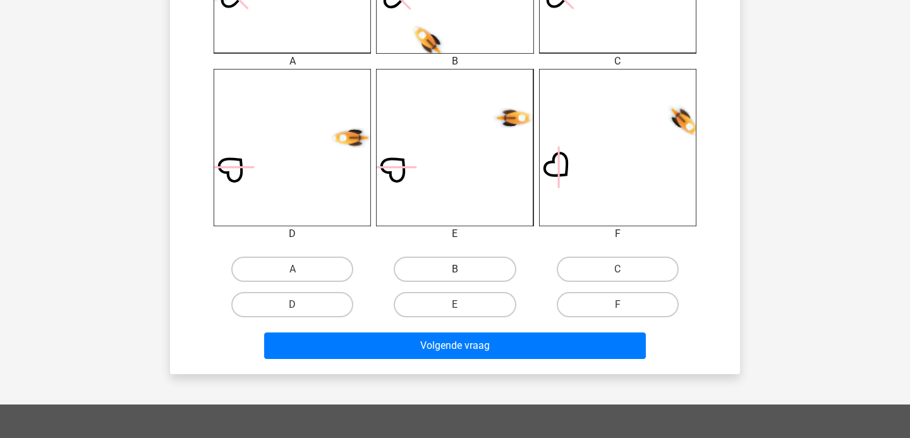
scroll to position [480, 0]
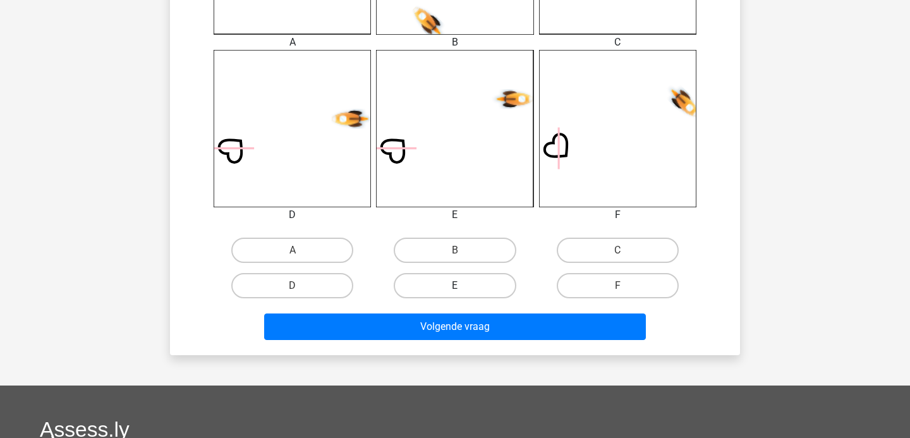
click at [423, 283] on label "E" at bounding box center [455, 285] width 122 height 25
click at [455, 286] on input "E" at bounding box center [459, 290] width 8 height 8
radio input "true"
click at [461, 312] on div "Volgende vraag" at bounding box center [454, 324] width 529 height 42
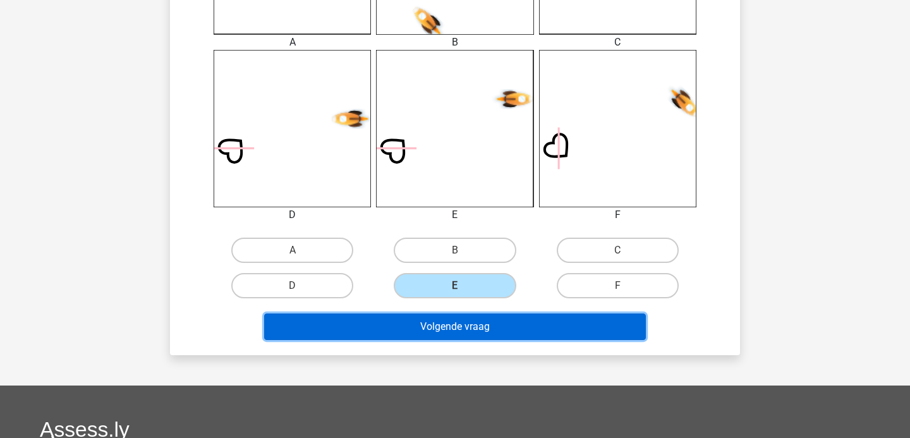
click at [464, 323] on button "Volgende vraag" at bounding box center [455, 326] width 382 height 27
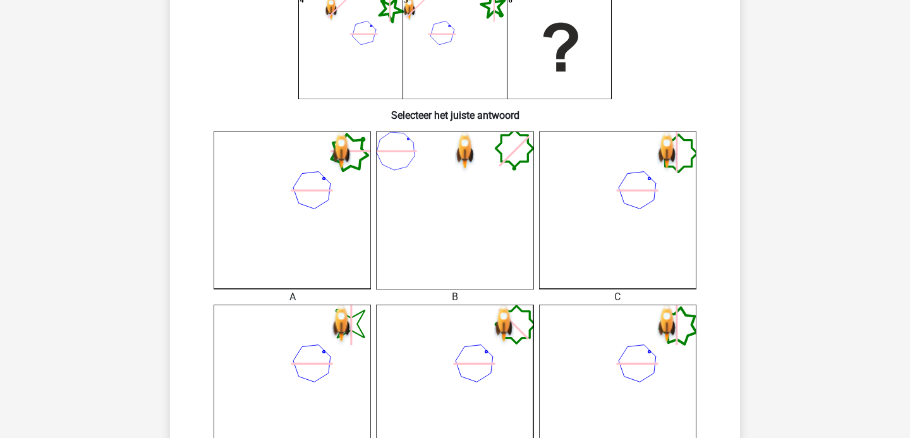
scroll to position [430, 0]
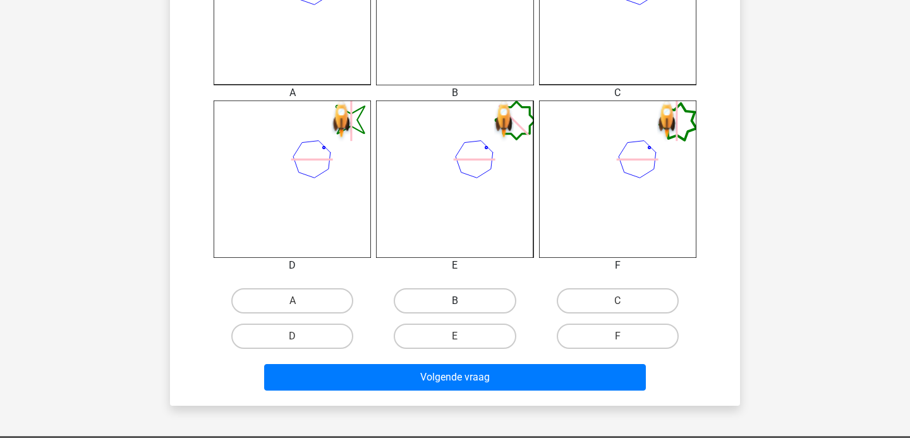
click at [458, 298] on label "B" at bounding box center [455, 300] width 122 height 25
click at [458, 301] on input "B" at bounding box center [459, 305] width 8 height 8
radio input "true"
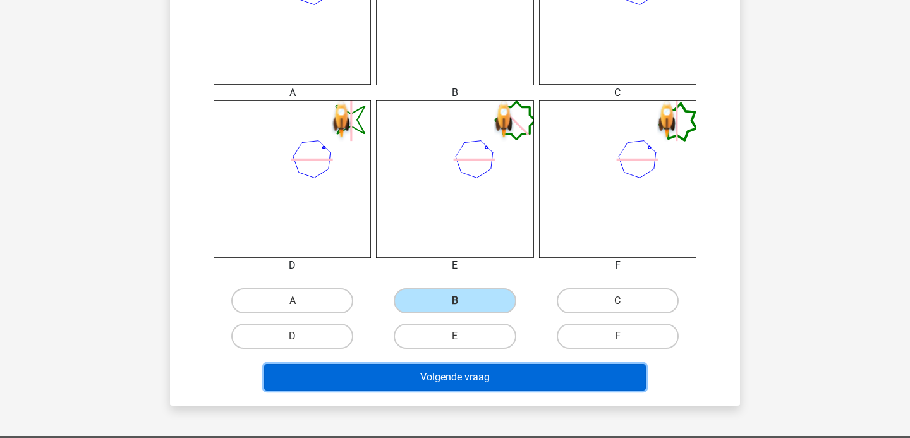
click at [457, 372] on button "Volgende vraag" at bounding box center [455, 377] width 382 height 27
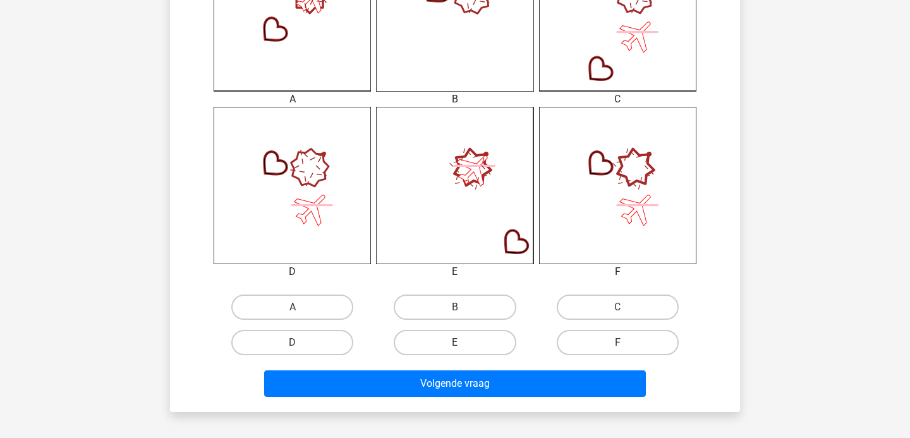
scroll to position [459, 0]
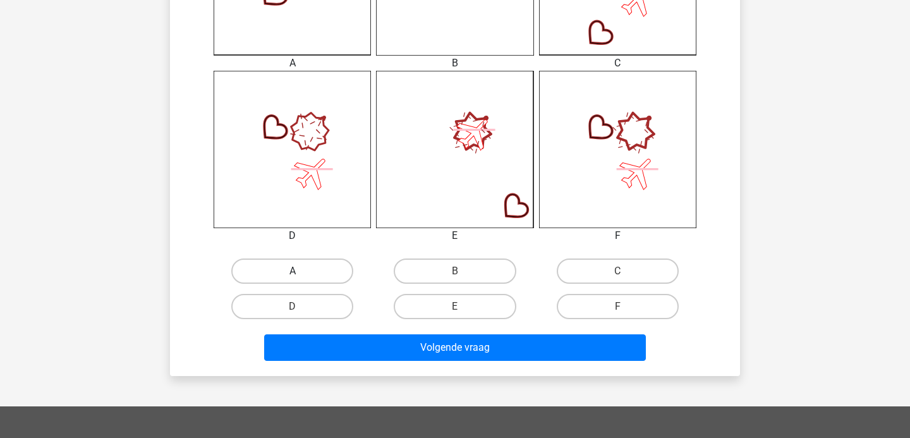
click at [318, 266] on label "A" at bounding box center [292, 270] width 122 height 25
click at [301, 271] on input "A" at bounding box center [296, 275] width 8 height 8
radio input "true"
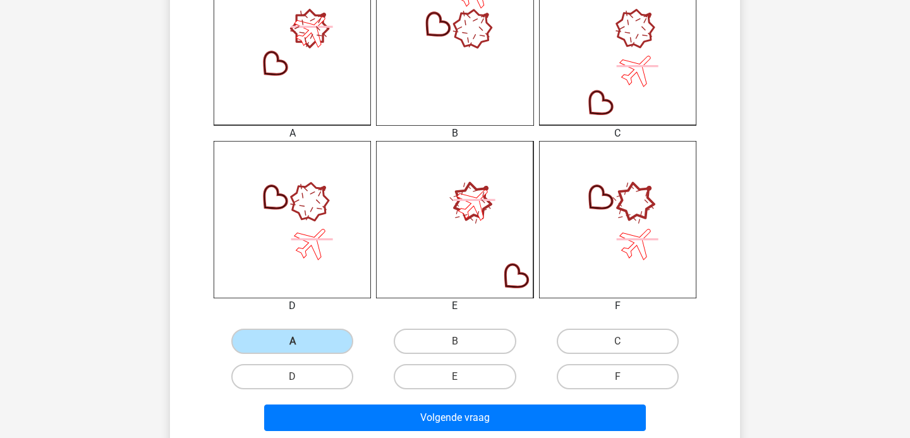
scroll to position [425, 0]
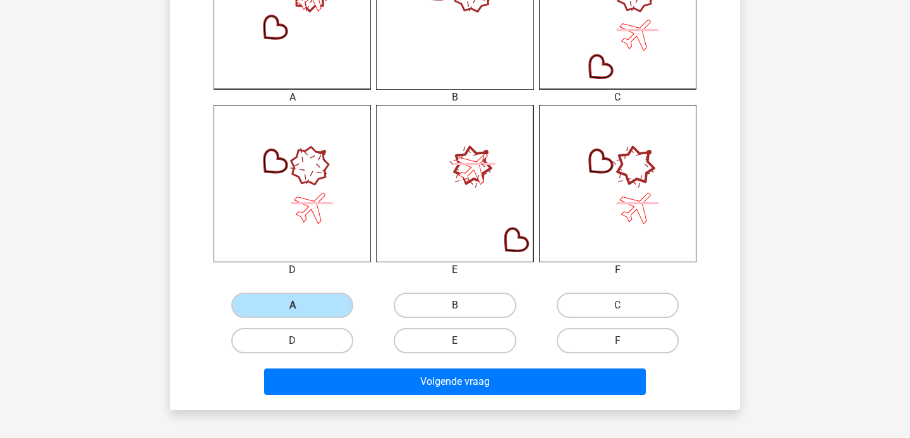
click at [465, 308] on label "B" at bounding box center [455, 304] width 122 height 25
click at [463, 308] on input "B" at bounding box center [459, 309] width 8 height 8
radio input "true"
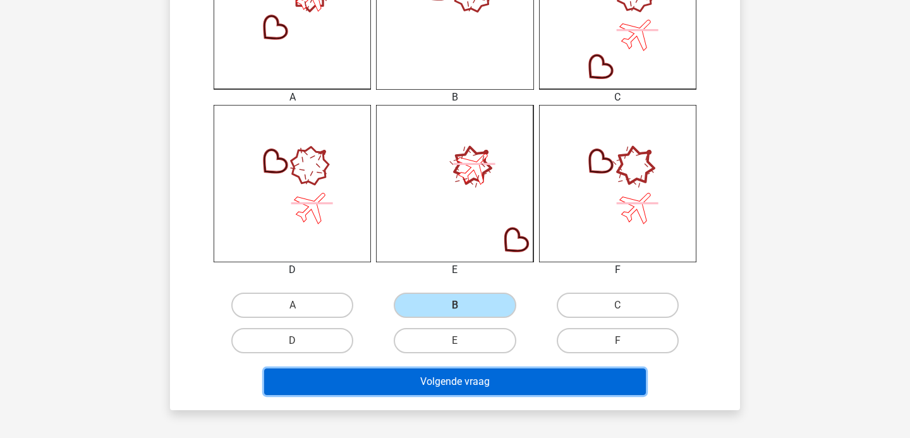
click at [481, 382] on button "Volgende vraag" at bounding box center [455, 381] width 382 height 27
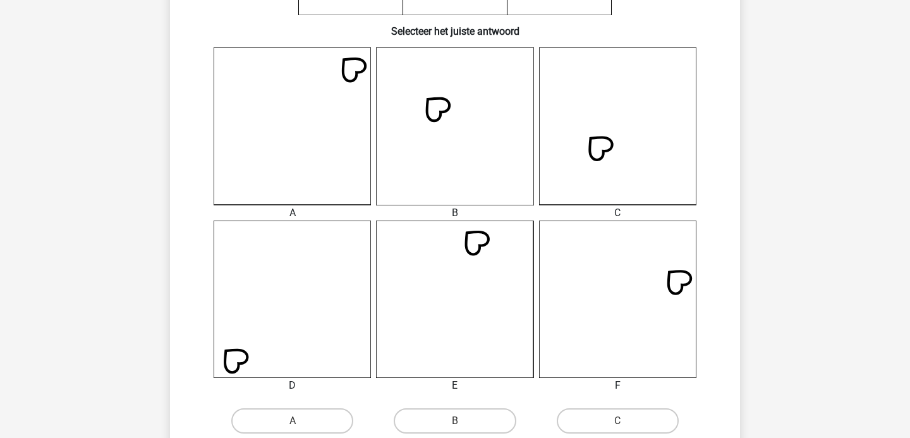
scroll to position [311, 0]
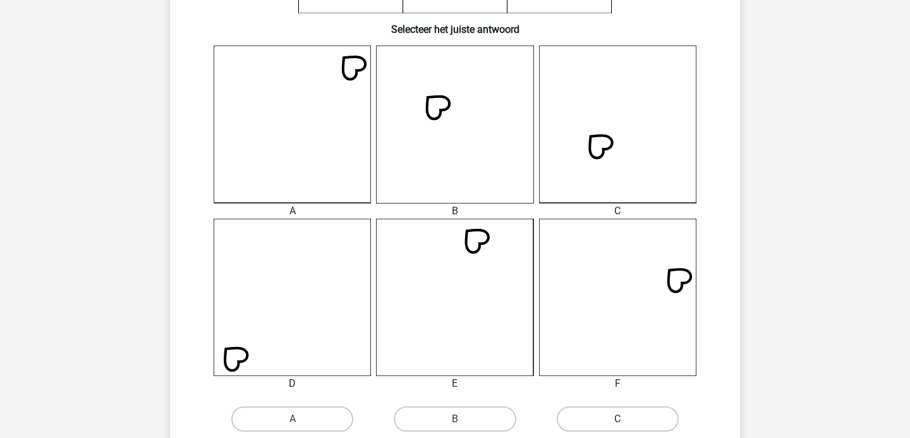
click at [581, 419] on label "C" at bounding box center [617, 418] width 122 height 25
click at [617, 419] on input "C" at bounding box center [621, 423] width 8 height 8
radio input "true"
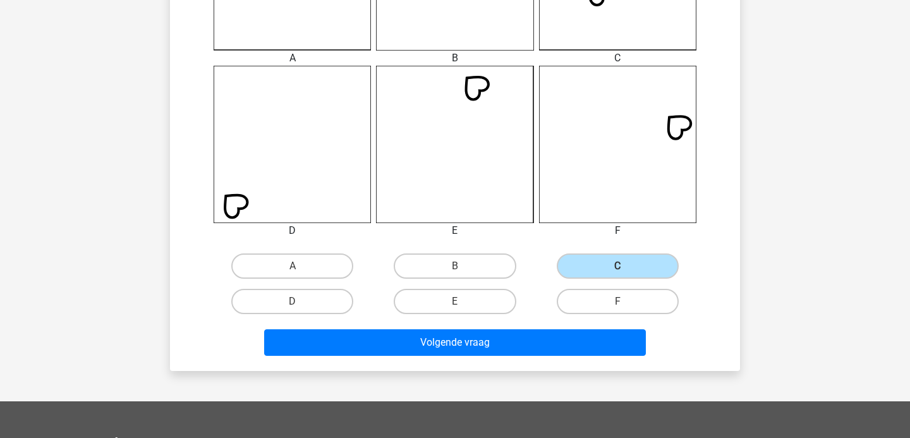
scroll to position [472, 0]
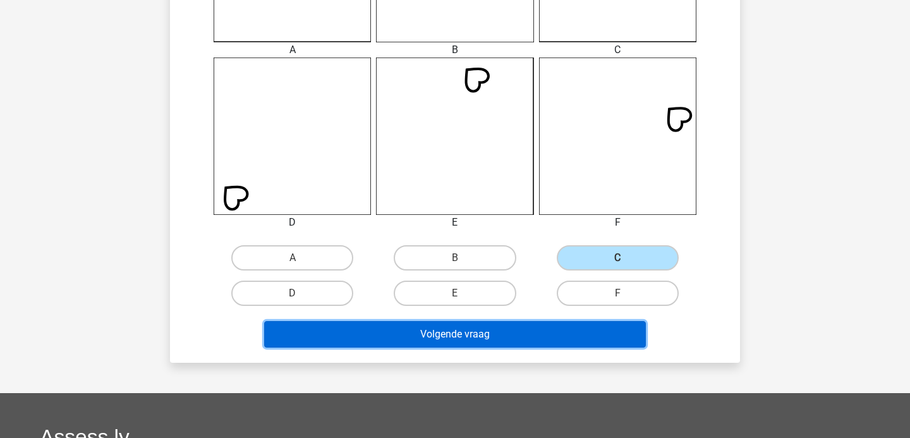
click at [484, 332] on button "Volgende vraag" at bounding box center [455, 334] width 382 height 27
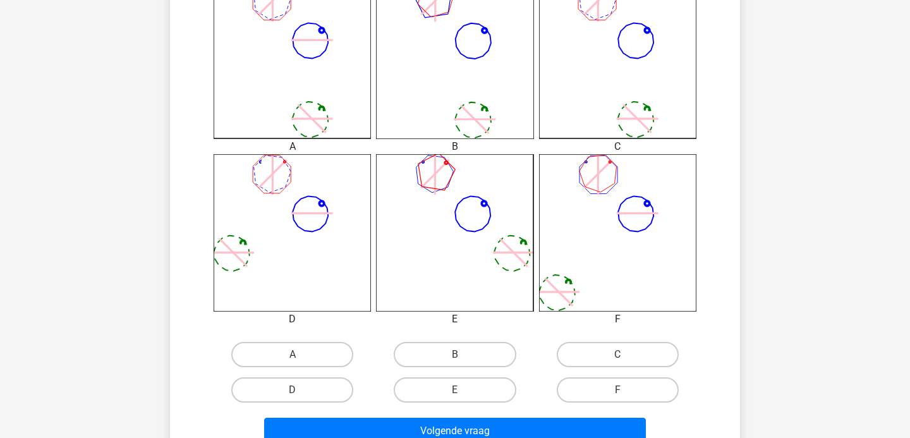
scroll to position [492, 0]
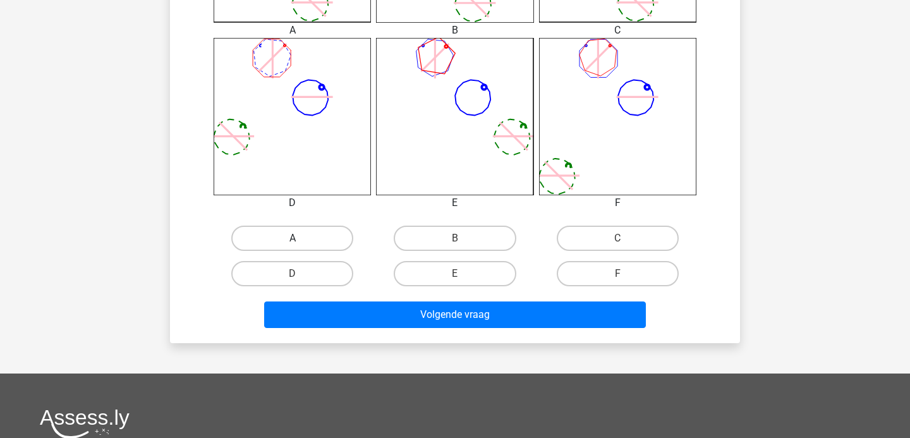
click at [304, 246] on label "A" at bounding box center [292, 238] width 122 height 25
click at [301, 246] on input "A" at bounding box center [296, 242] width 8 height 8
radio input "true"
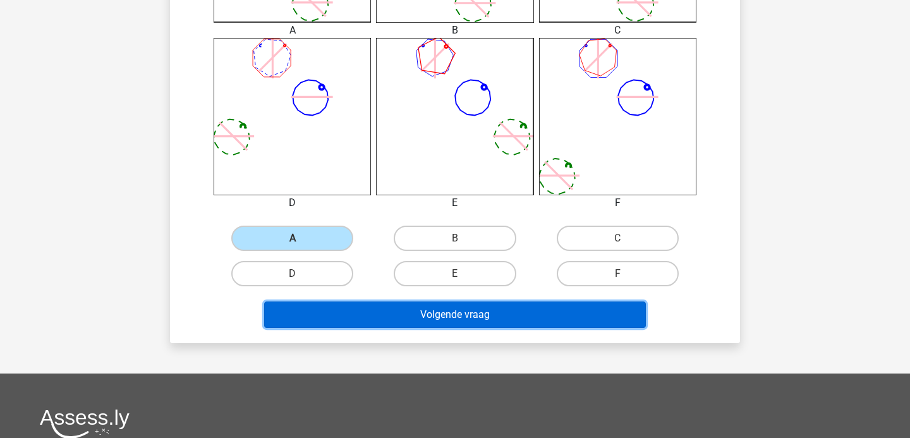
click at [392, 308] on button "Volgende vraag" at bounding box center [455, 314] width 382 height 27
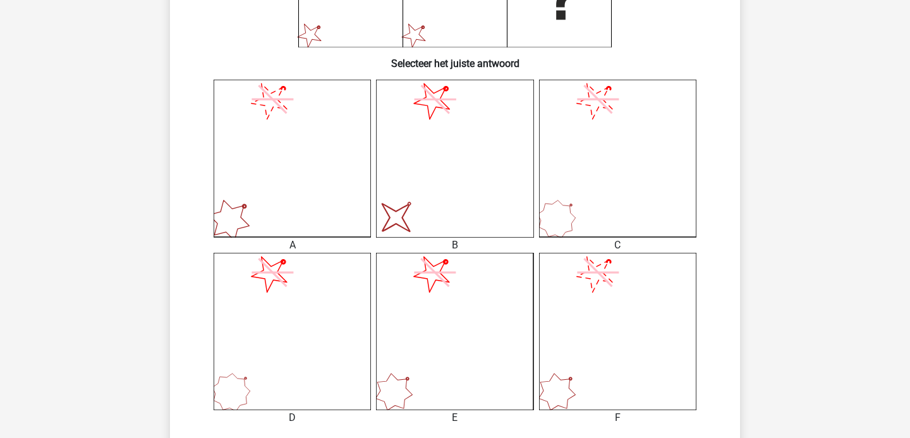
scroll to position [334, 0]
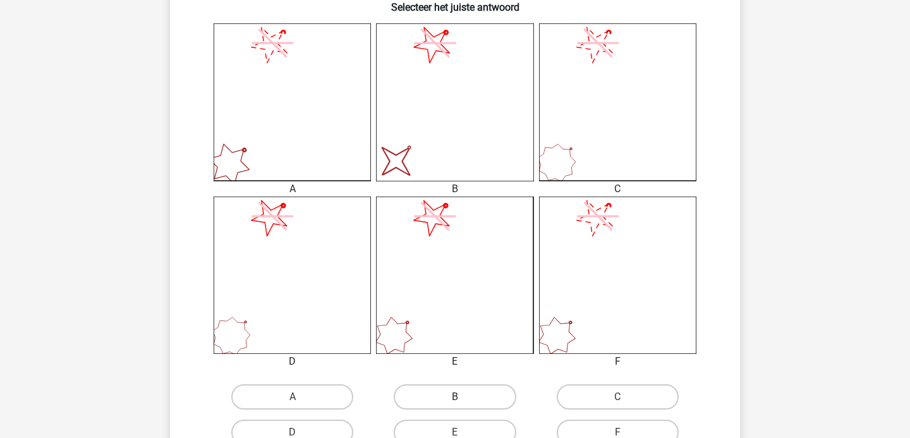
click at [474, 402] on label "B" at bounding box center [455, 396] width 122 height 25
click at [463, 402] on input "B" at bounding box center [459, 401] width 8 height 8
radio input "true"
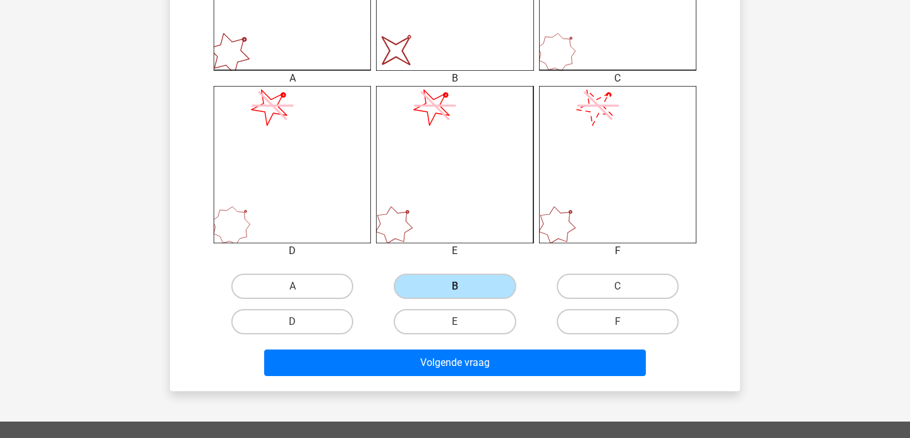
scroll to position [511, 0]
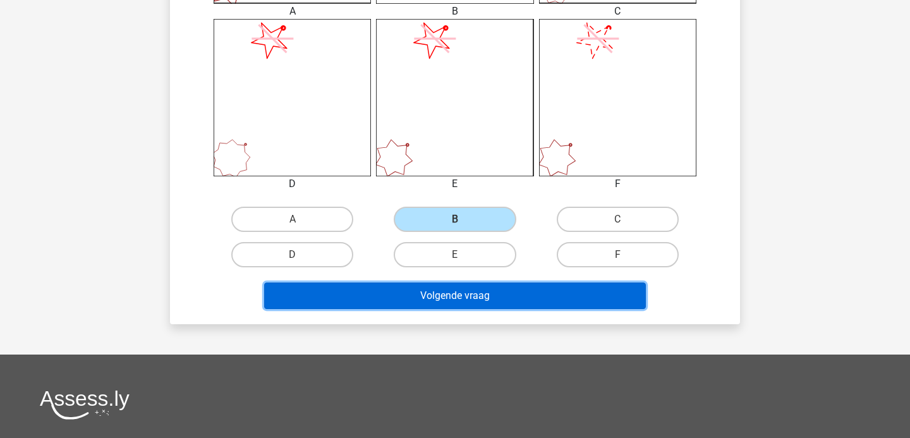
click at [452, 305] on button "Volgende vraag" at bounding box center [455, 295] width 382 height 27
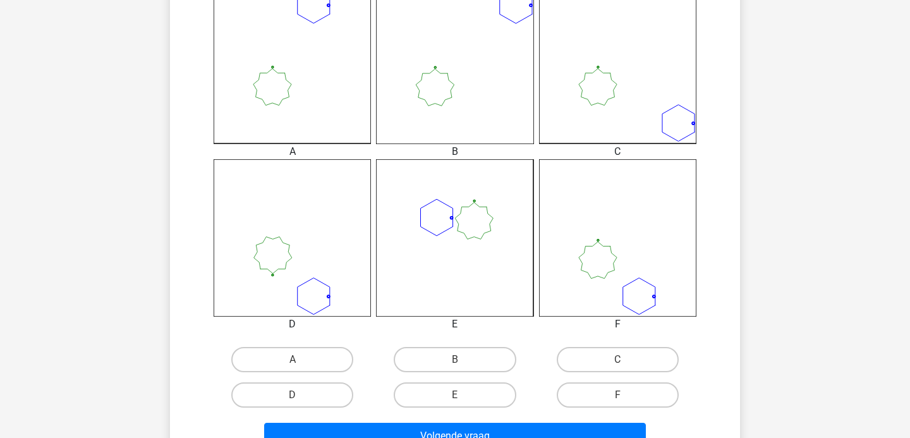
scroll to position [389, 0]
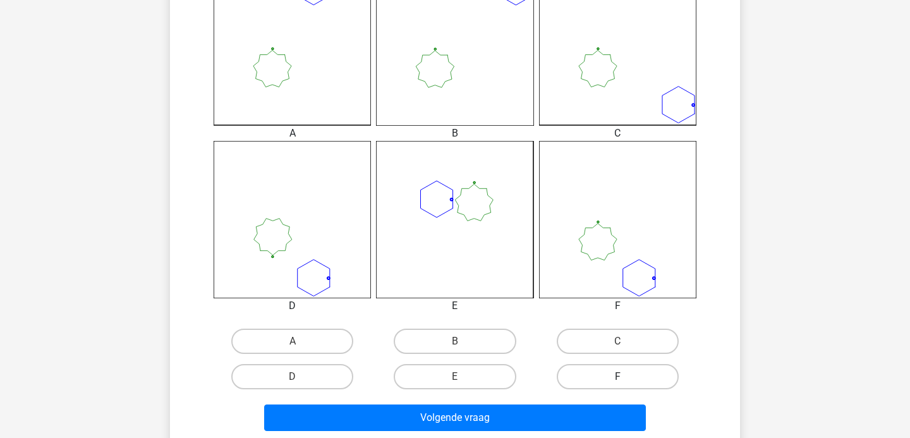
click at [614, 373] on label "F" at bounding box center [617, 376] width 122 height 25
click at [617, 376] on input "F" at bounding box center [621, 380] width 8 height 8
radio input "true"
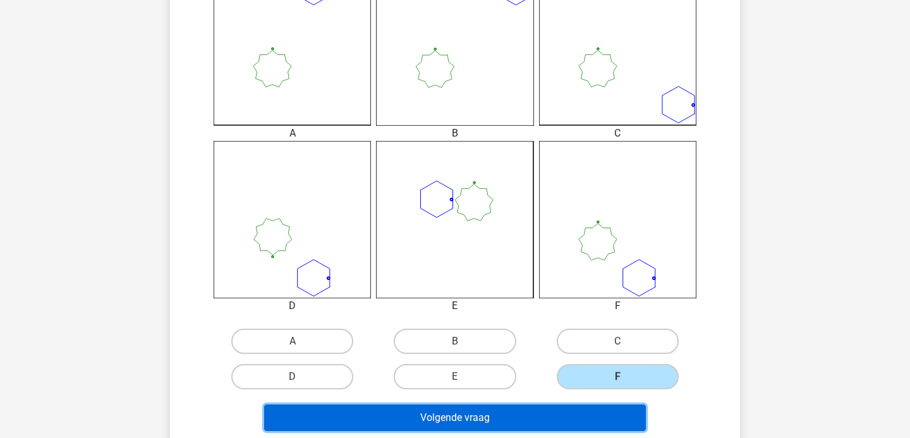
click at [544, 417] on button "Volgende vraag" at bounding box center [455, 417] width 382 height 27
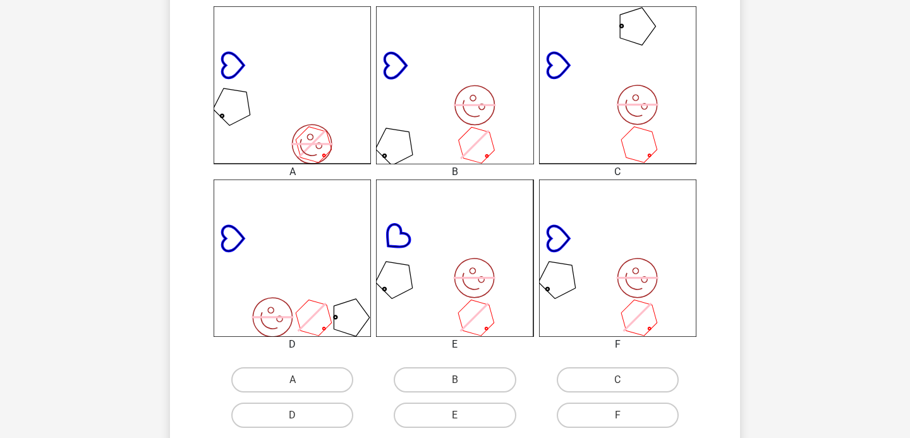
scroll to position [436, 0]
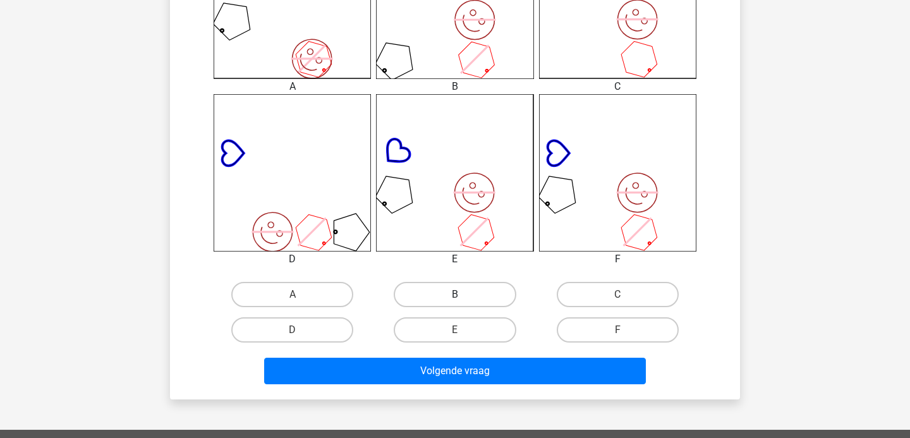
click at [459, 291] on label "B" at bounding box center [455, 294] width 122 height 25
click at [459, 294] on input "B" at bounding box center [459, 298] width 8 height 8
radio input "true"
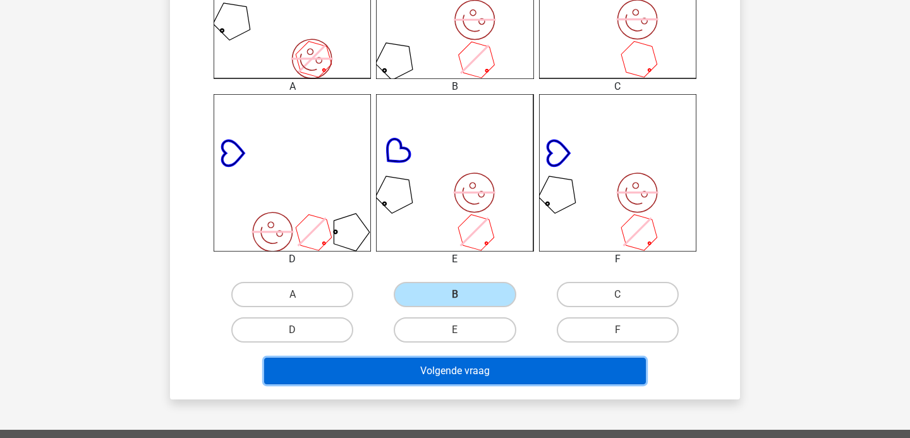
click at [476, 368] on button "Volgende vraag" at bounding box center [455, 371] width 382 height 27
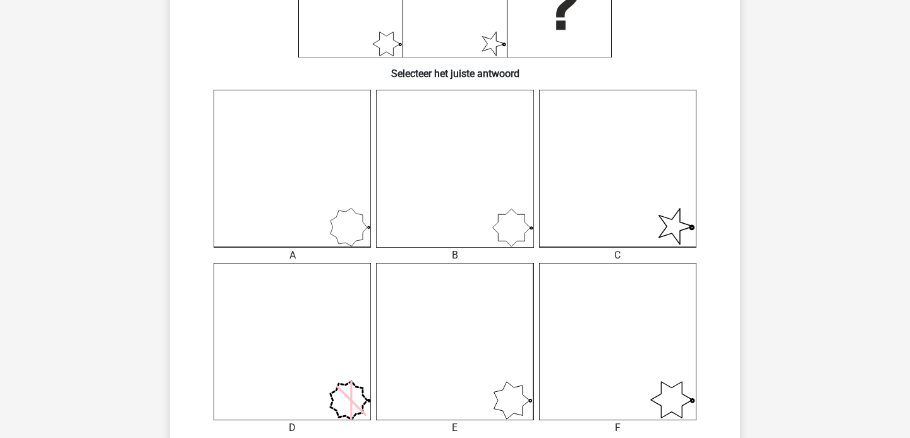
scroll to position [434, 0]
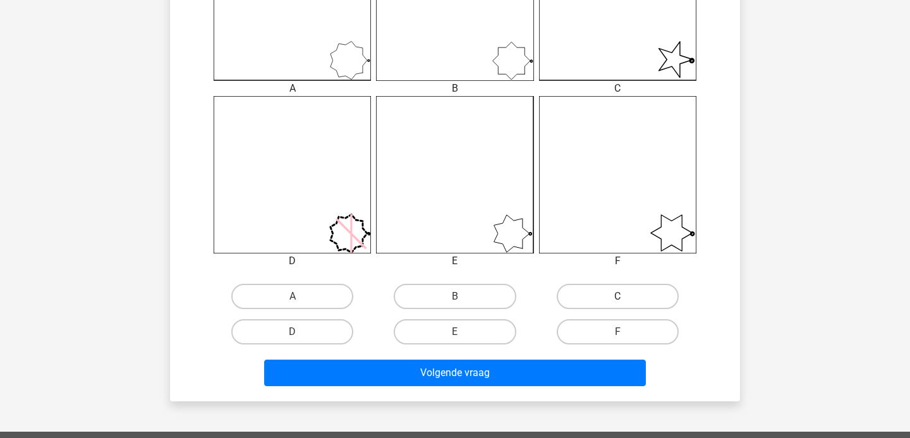
click at [585, 294] on label "C" at bounding box center [617, 296] width 122 height 25
click at [617, 296] on input "C" at bounding box center [621, 300] width 8 height 8
radio input "true"
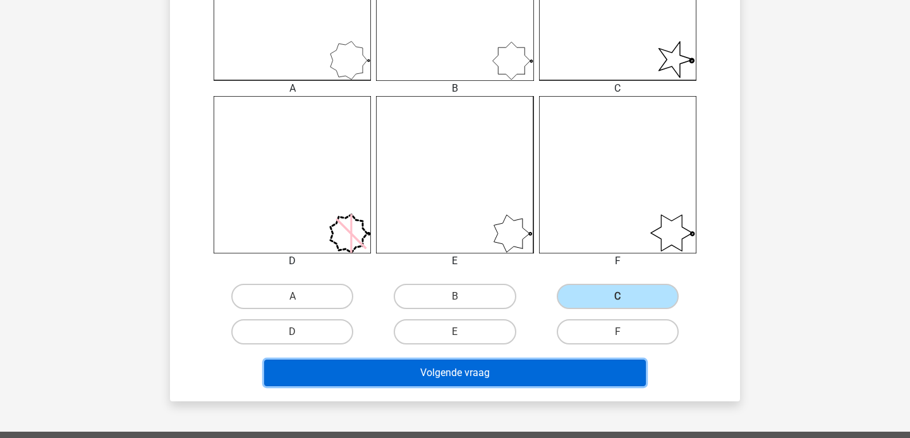
click at [502, 373] on button "Volgende vraag" at bounding box center [455, 372] width 382 height 27
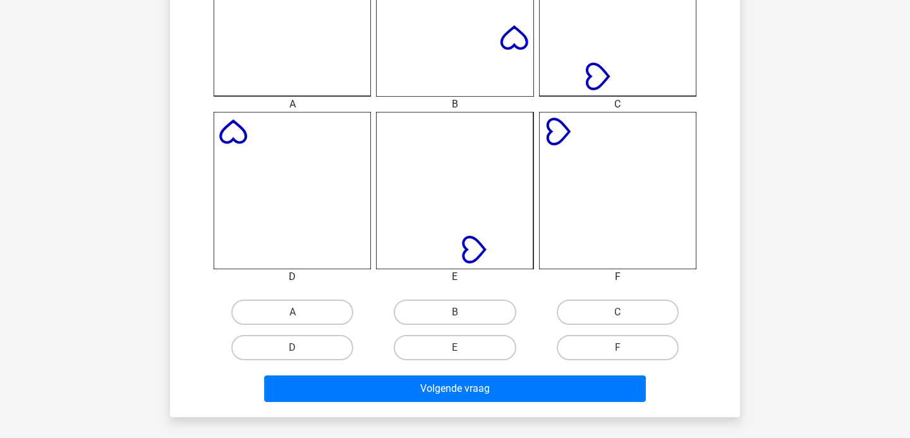
scroll to position [426, 0]
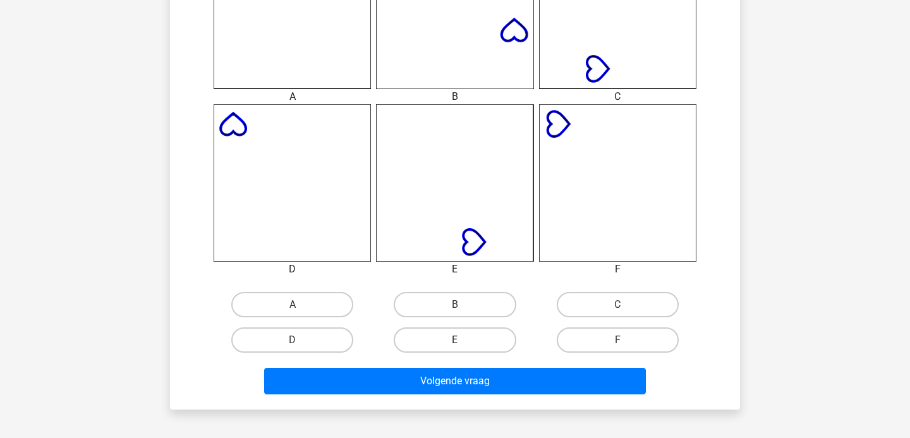
click at [466, 335] on label "E" at bounding box center [455, 339] width 122 height 25
click at [463, 340] on input "E" at bounding box center [459, 344] width 8 height 8
radio input "true"
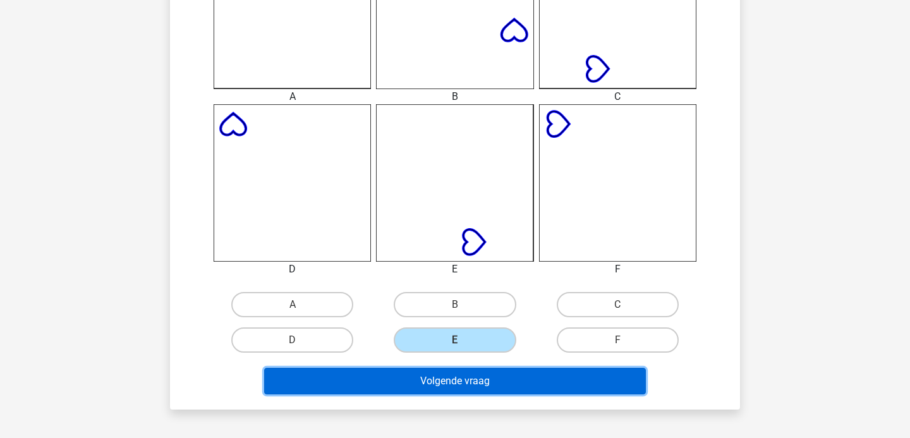
click at [503, 381] on button "Volgende vraag" at bounding box center [455, 381] width 382 height 27
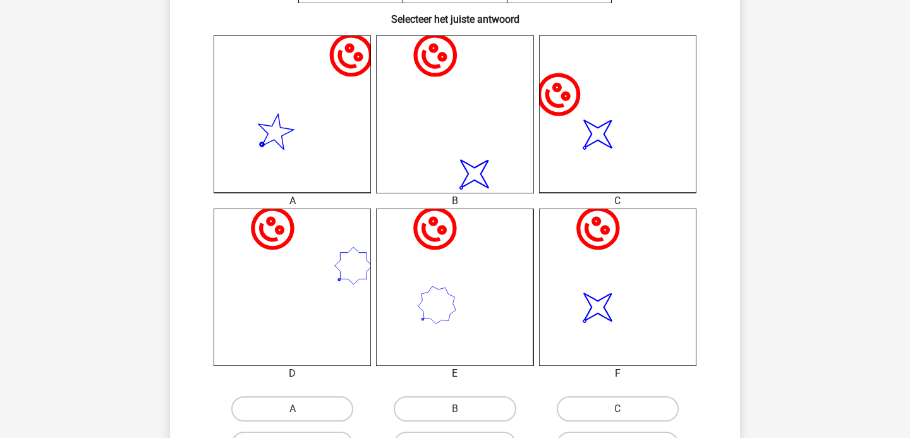
scroll to position [364, 0]
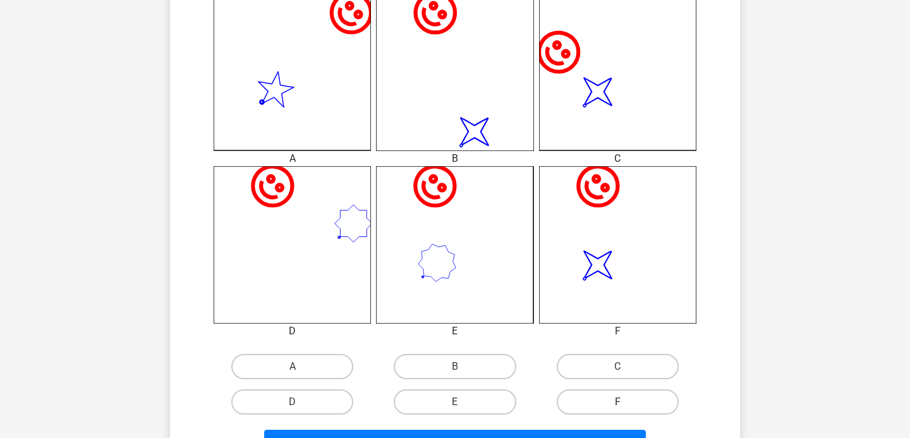
click at [622, 399] on label "F" at bounding box center [617, 401] width 122 height 25
click at [622, 402] on input "F" at bounding box center [621, 406] width 8 height 8
radio input "true"
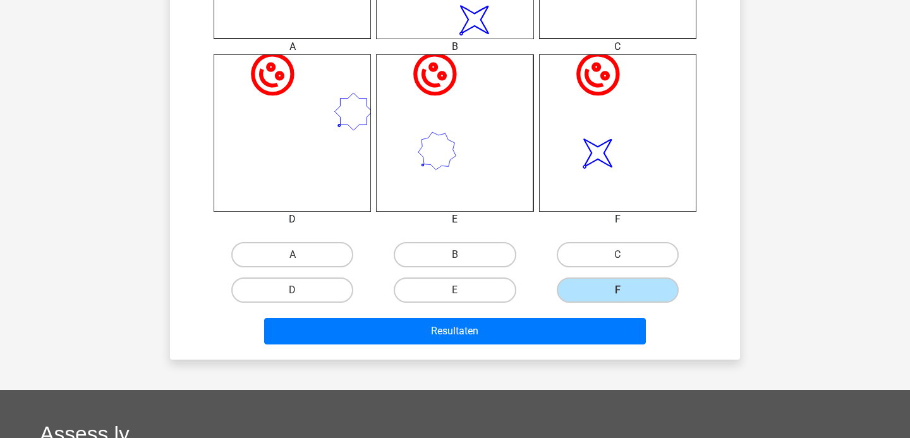
scroll to position [479, 0]
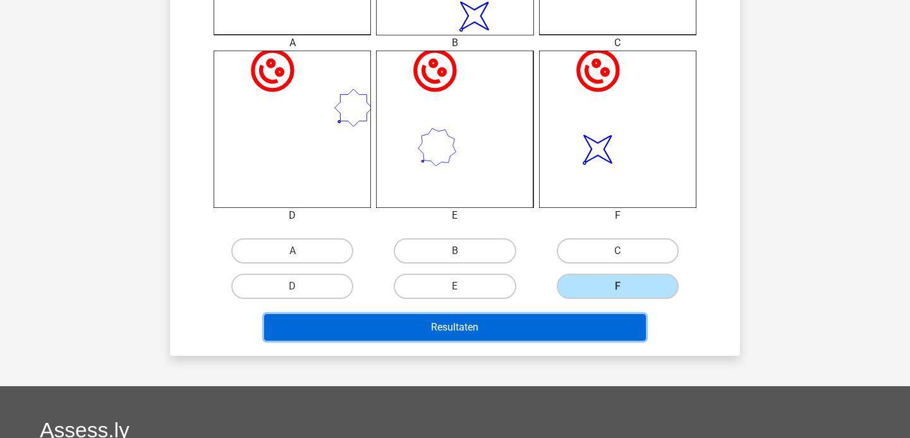
click at [503, 326] on button "Resultaten" at bounding box center [455, 327] width 382 height 27
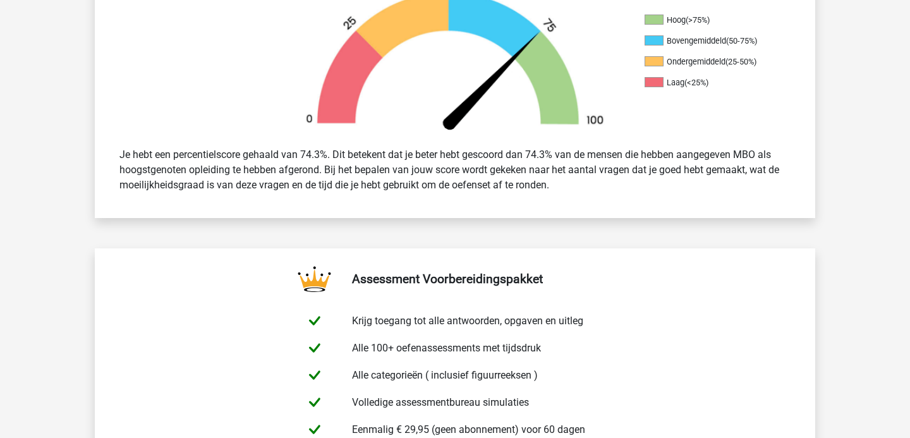
scroll to position [424, 0]
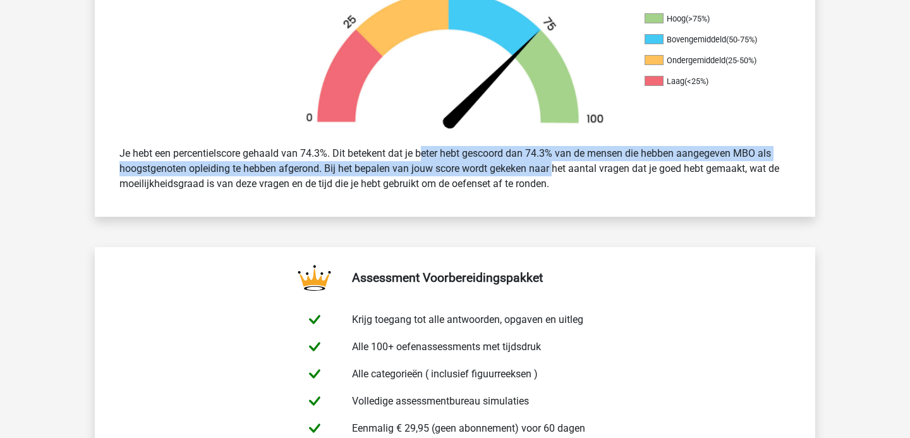
drag, startPoint x: 388, startPoint y: 152, endPoint x: 515, endPoint y: 176, distance: 129.2
click at [514, 175] on div "Je hebt een percentielscore gehaald van 74.3%. Dit betekent dat je beter hebt g…" at bounding box center [455, 169] width 690 height 56
click at [515, 176] on div "Je hebt een percentielscore gehaald van 74.3%. Dit betekent dat je beter hebt g…" at bounding box center [455, 169] width 690 height 56
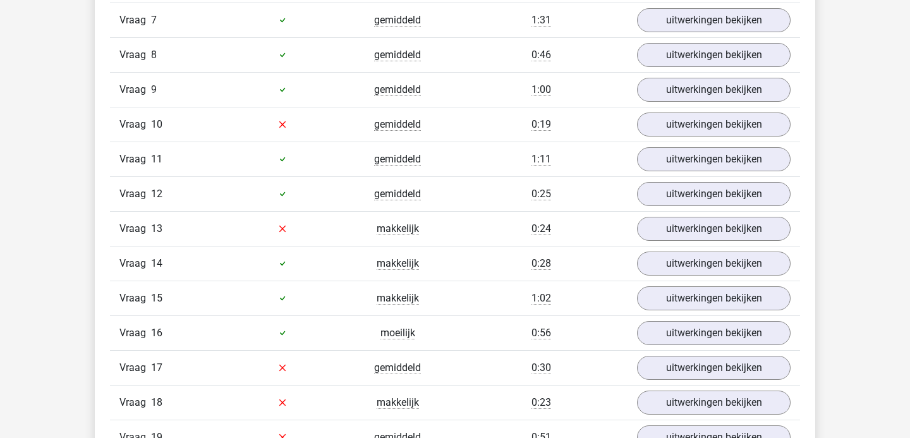
scroll to position [1297, 0]
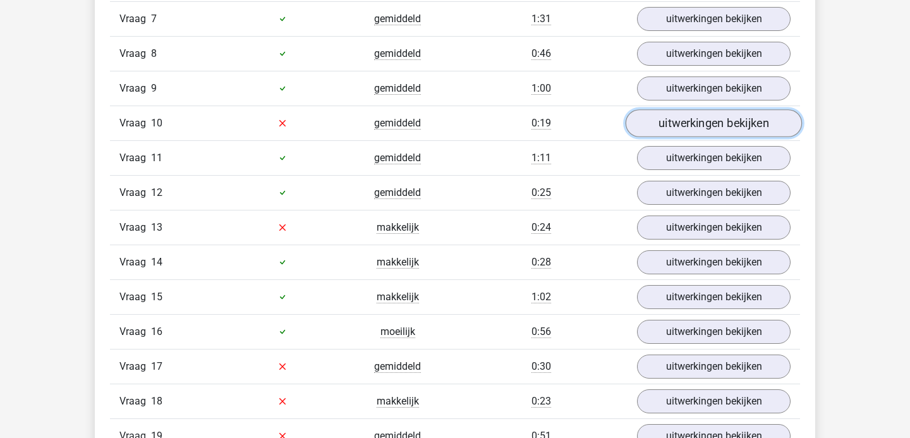
click at [661, 131] on link "uitwerkingen bekijken" at bounding box center [713, 123] width 176 height 28
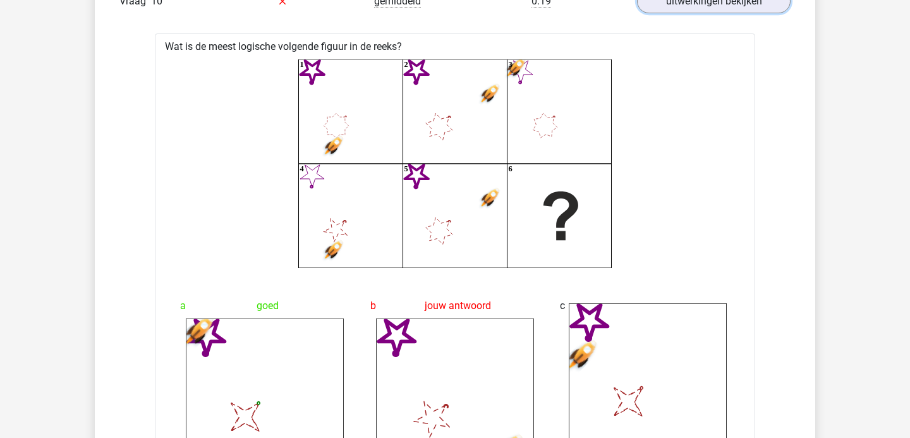
scroll to position [1401, 0]
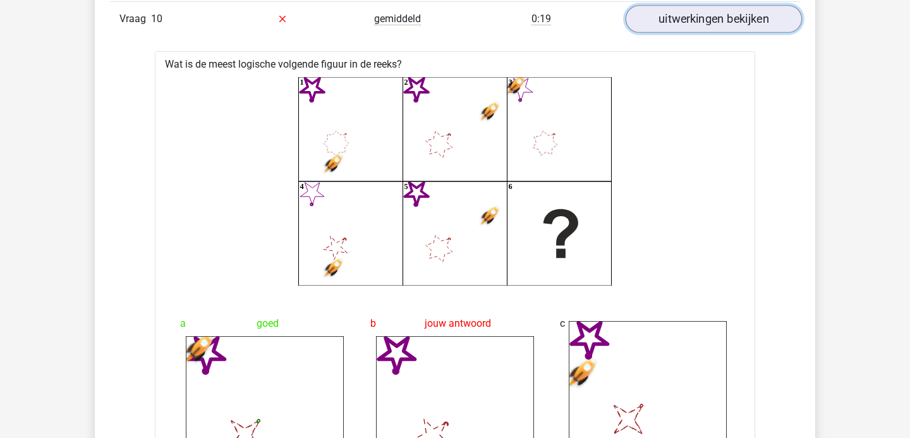
click at [689, 11] on link "uitwerkingen bekijken" at bounding box center [713, 19] width 176 height 28
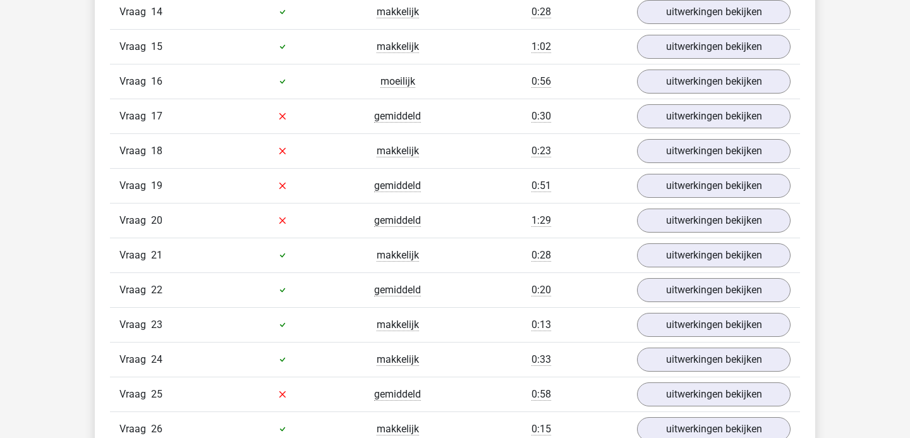
scroll to position [1702, 0]
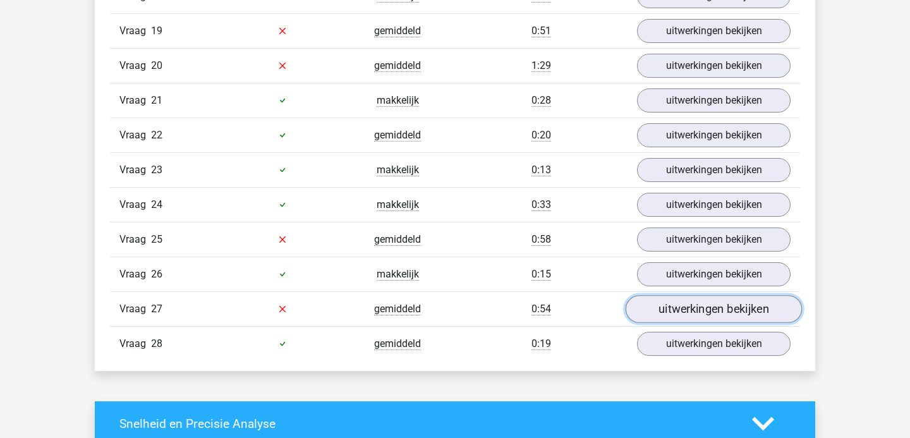
click at [671, 304] on link "uitwerkingen bekijken" at bounding box center [713, 309] width 176 height 28
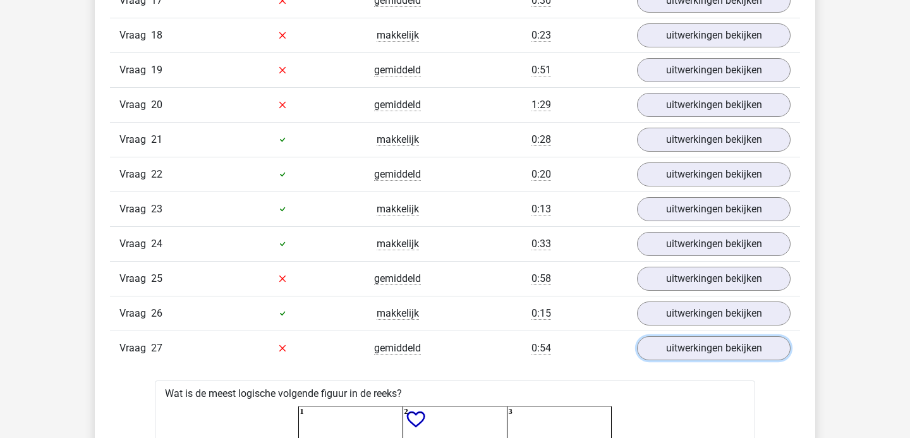
scroll to position [1632, 0]
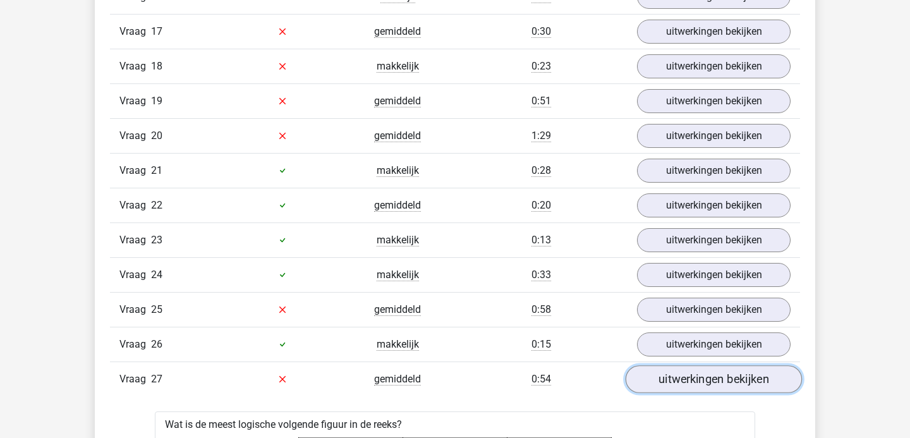
click at [665, 380] on link "uitwerkingen bekijken" at bounding box center [713, 379] width 176 height 28
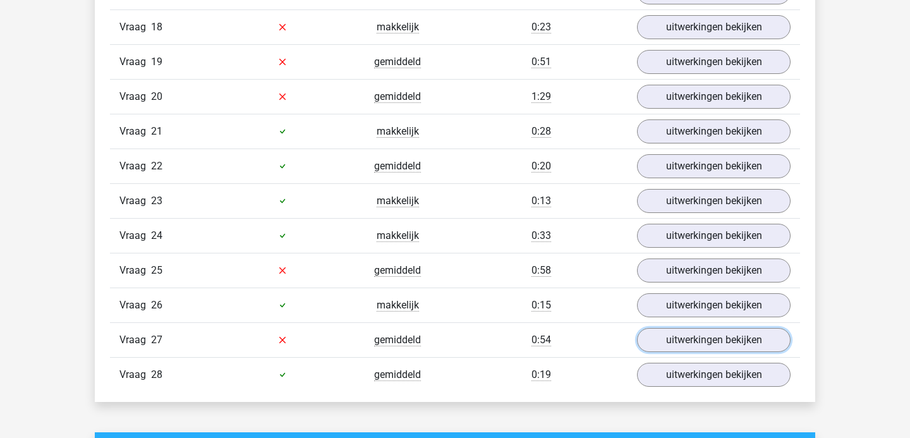
scroll to position [1721, 0]
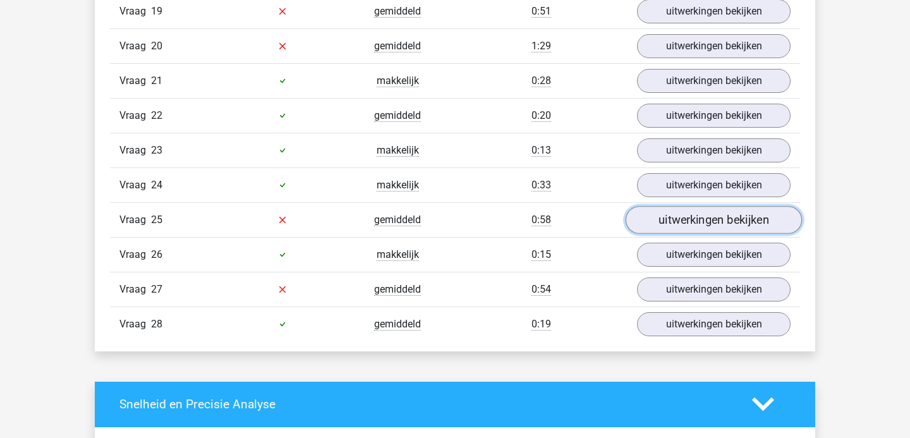
click at [661, 221] on link "uitwerkingen bekijken" at bounding box center [713, 220] width 176 height 28
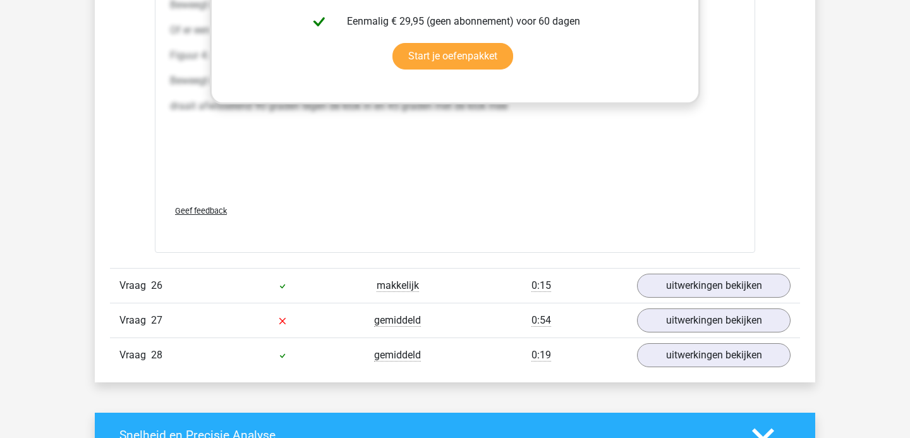
scroll to position [2878, 0]
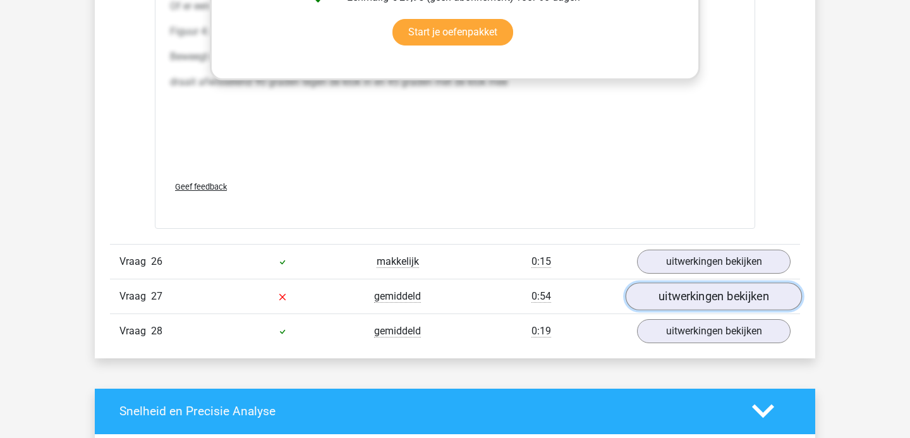
click at [723, 308] on link "uitwerkingen bekijken" at bounding box center [713, 296] width 176 height 28
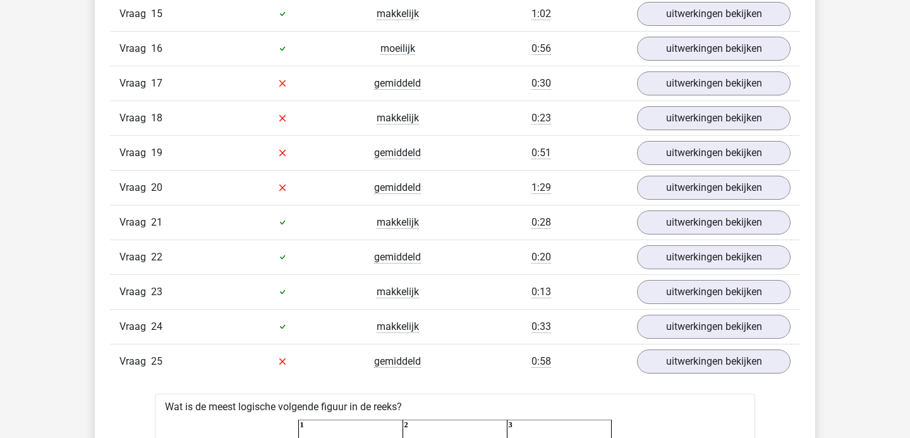
scroll to position [1558, 0]
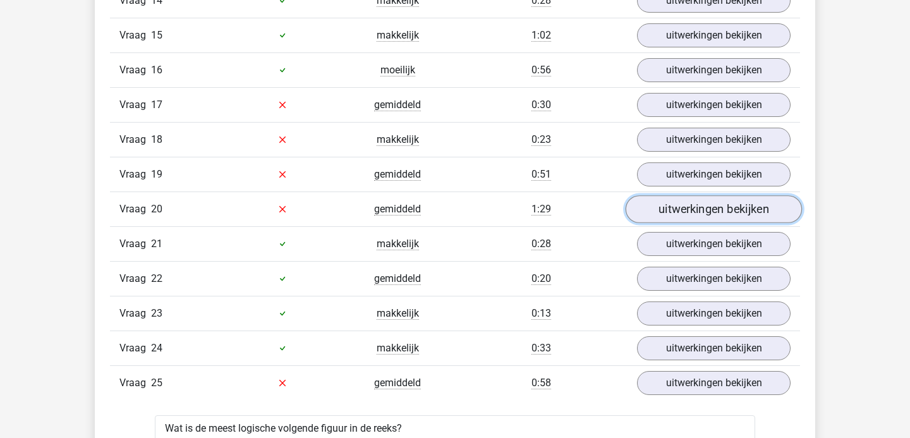
click at [685, 208] on link "uitwerkingen bekijken" at bounding box center [713, 209] width 176 height 28
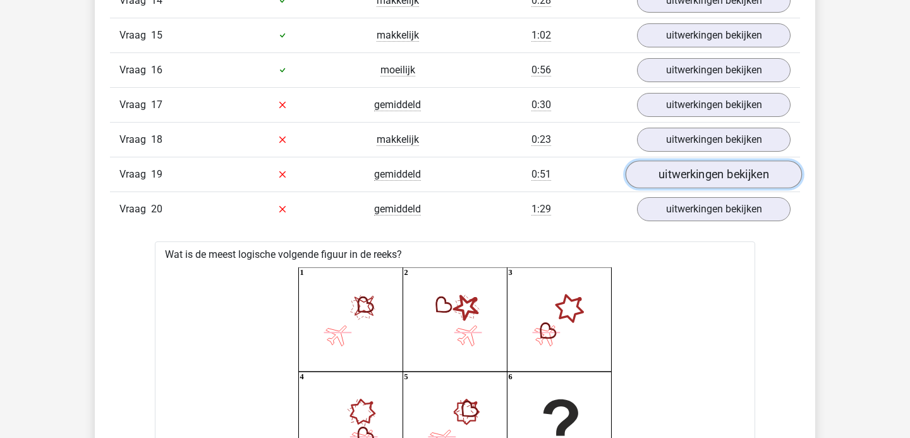
click at [653, 174] on link "uitwerkingen bekijken" at bounding box center [713, 174] width 176 height 28
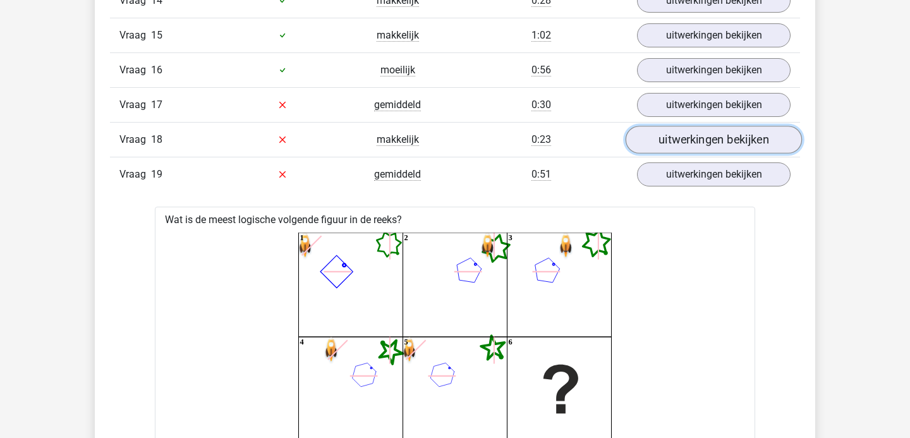
click at [655, 131] on link "uitwerkingen bekijken" at bounding box center [713, 140] width 176 height 28
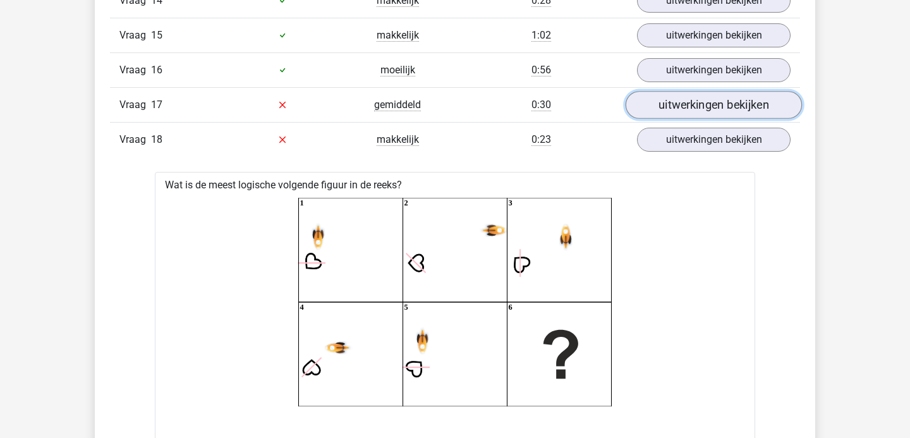
click at [677, 116] on link "uitwerkingen bekijken" at bounding box center [713, 105] width 176 height 28
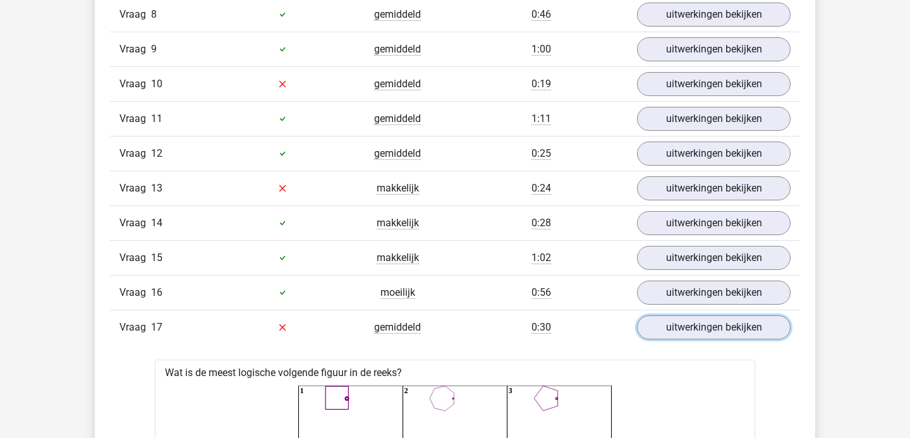
scroll to position [1323, 0]
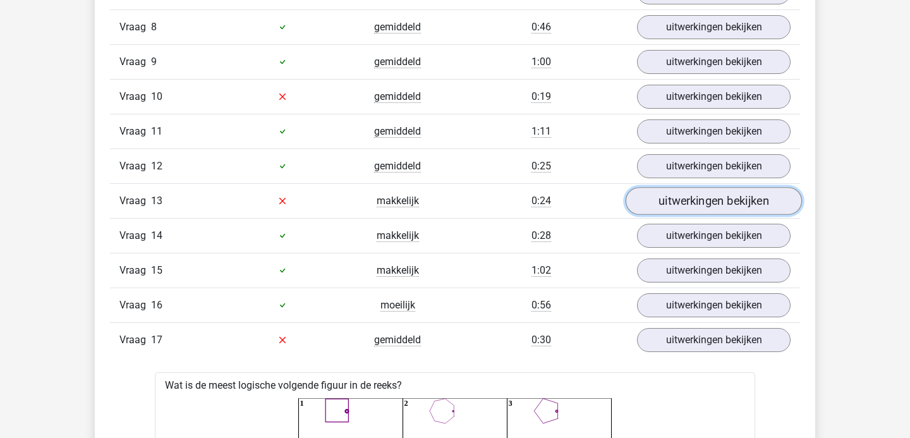
click at [683, 207] on link "uitwerkingen bekijken" at bounding box center [713, 201] width 176 height 28
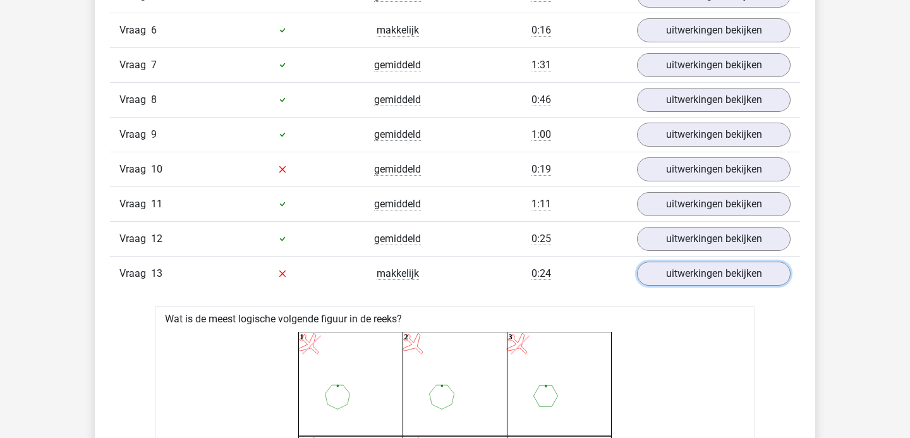
scroll to position [1245, 0]
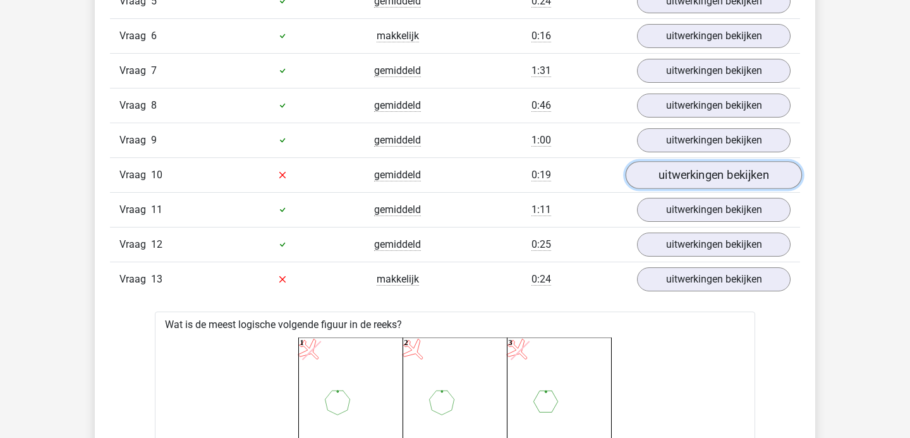
click at [677, 179] on link "uitwerkingen bekijken" at bounding box center [713, 175] width 176 height 28
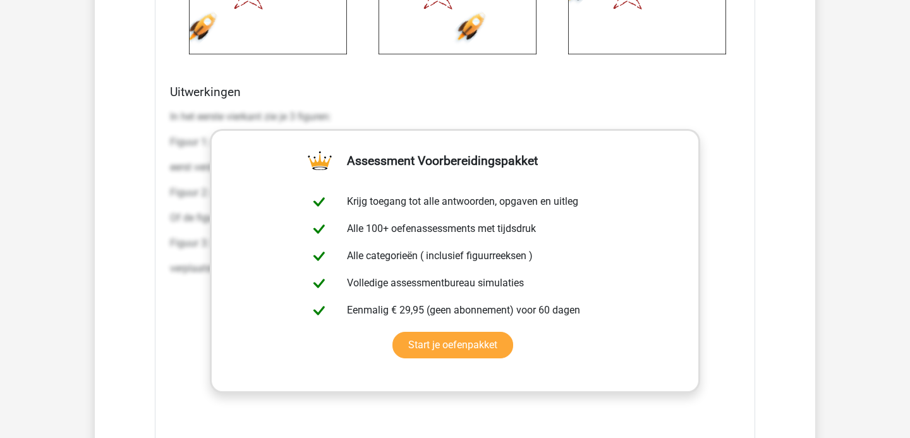
scroll to position [2076, 0]
